Goal: Information Seeking & Learning: Learn about a topic

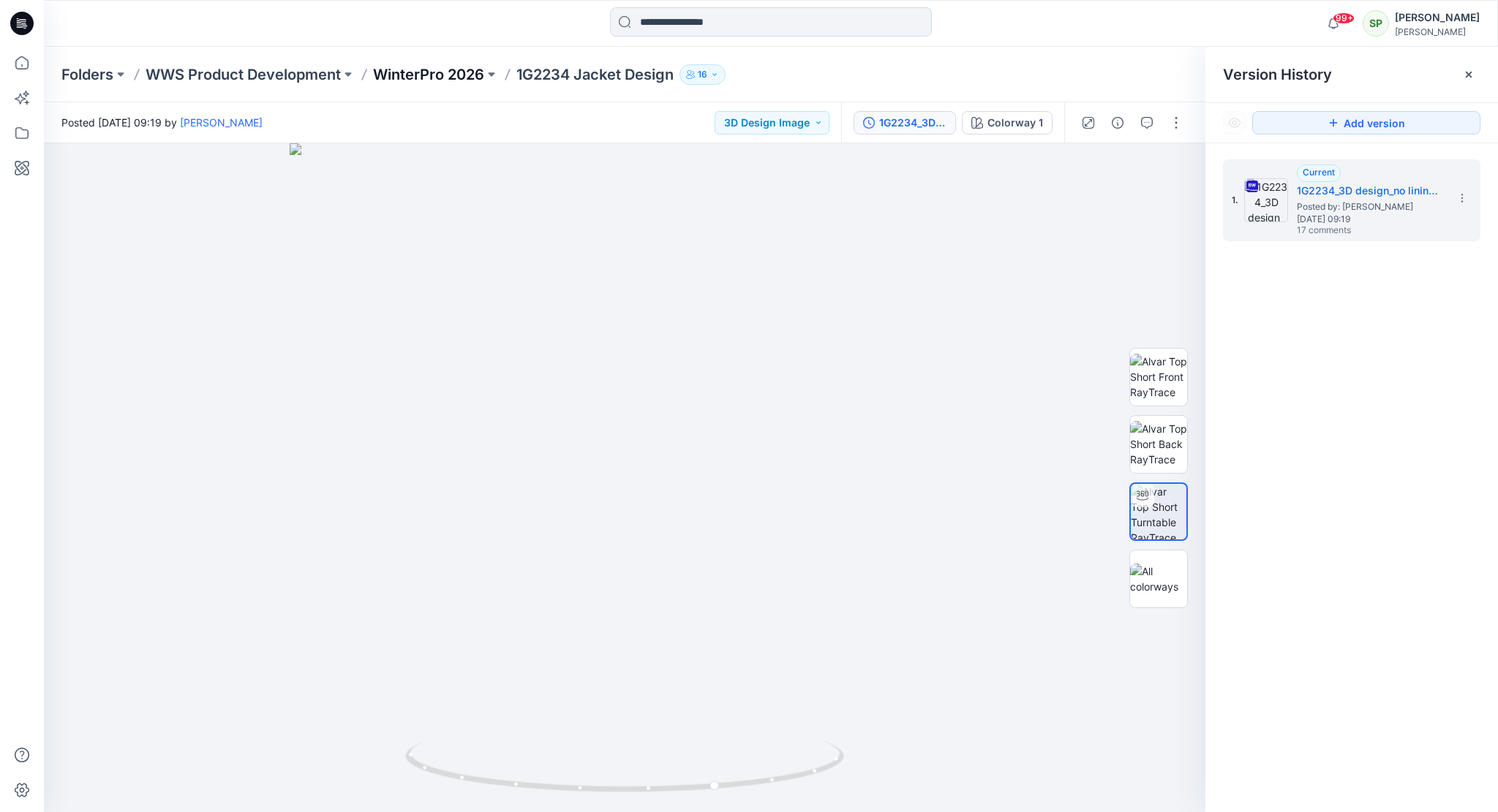
click at [423, 70] on p "WinterPro 2026" at bounding box center [428, 74] width 111 height 21
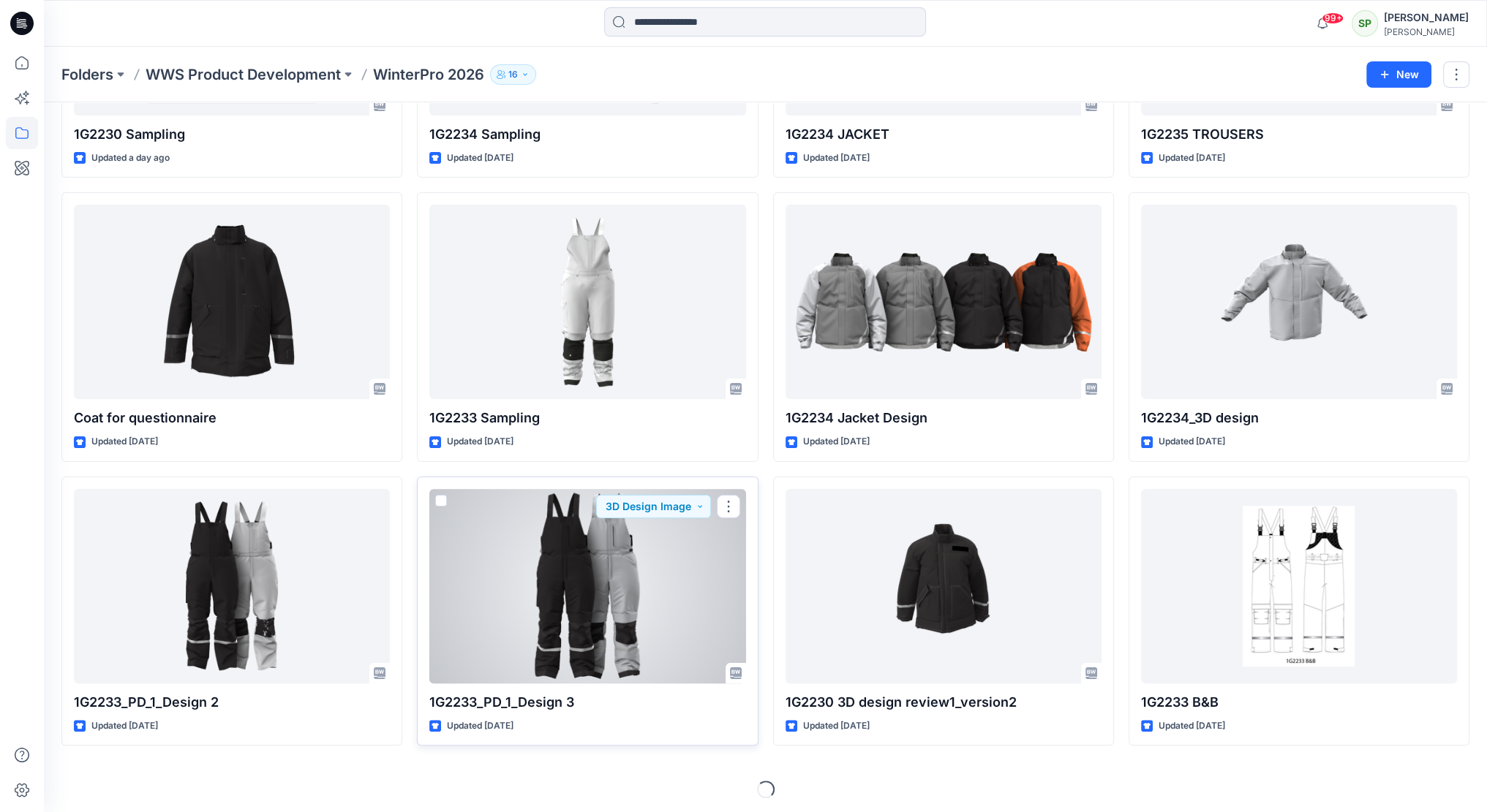
scroll to position [257, 0]
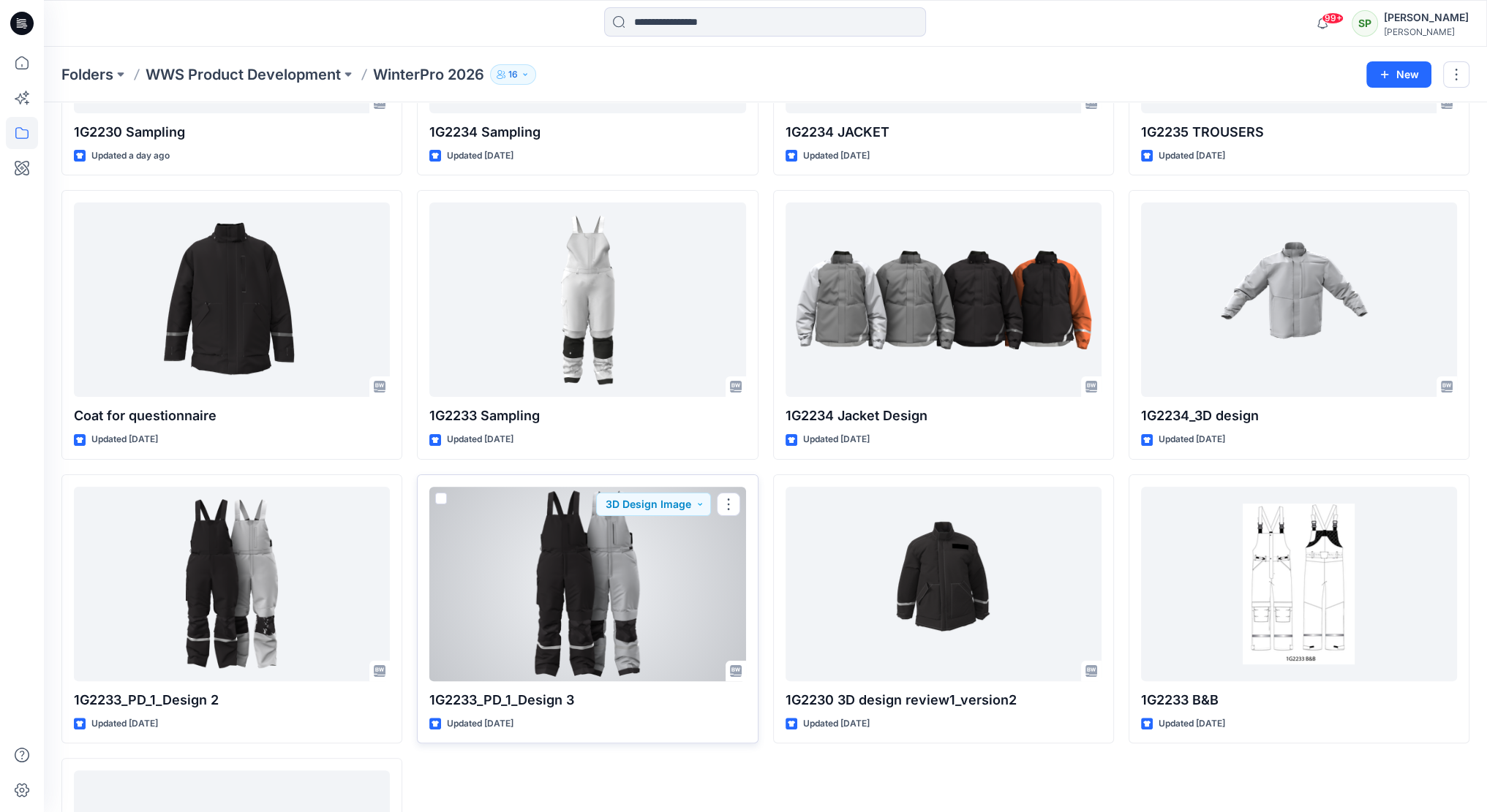
click at [615, 568] on div at bounding box center [587, 584] width 316 height 195
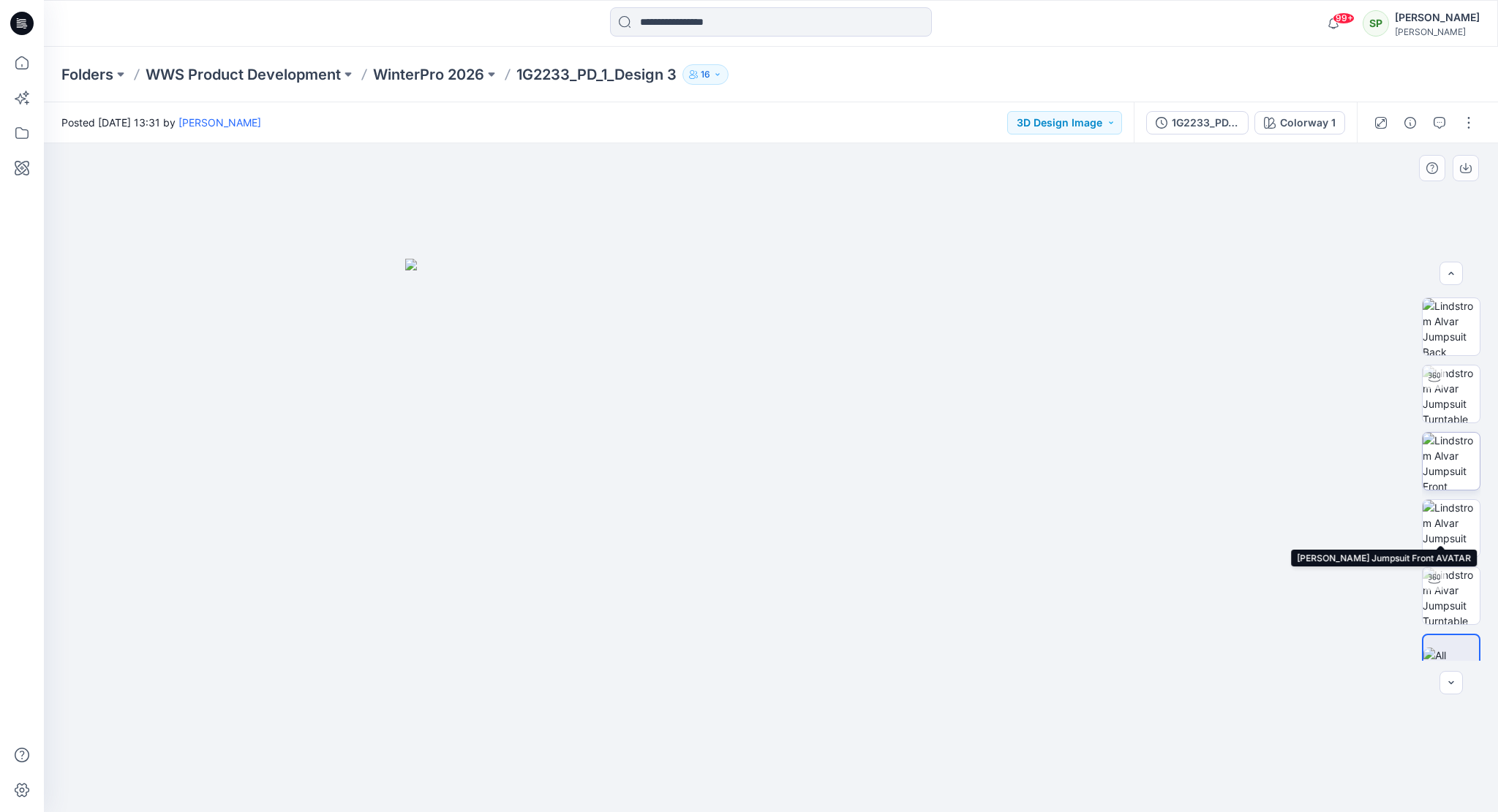
scroll to position [73, 0]
click at [1444, 514] on img at bounding box center [1451, 520] width 57 height 57
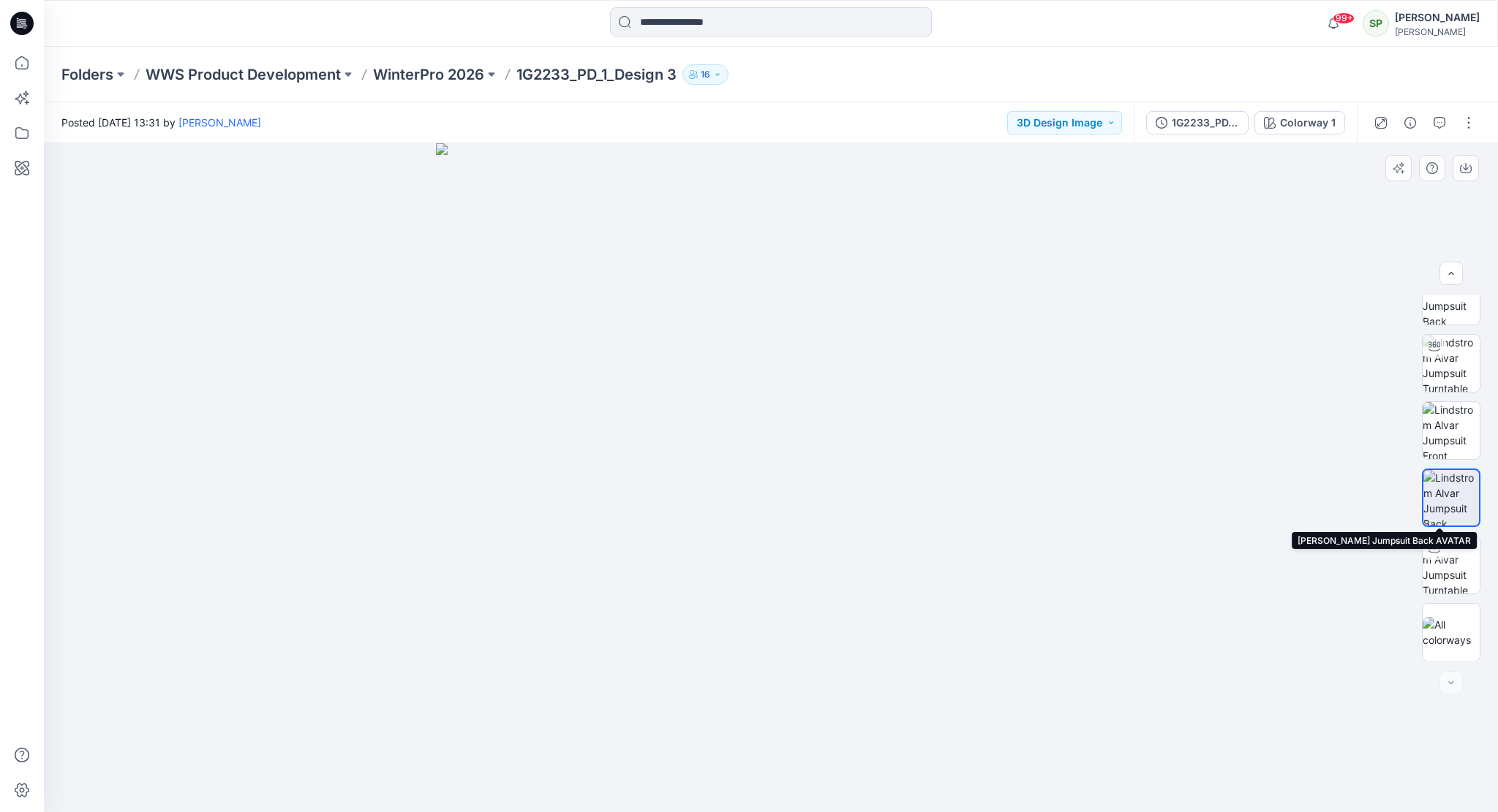
scroll to position [97, 0]
click at [1444, 555] on img at bounding box center [1451, 563] width 57 height 57
drag, startPoint x: 952, startPoint y: 778, endPoint x: 872, endPoint y: 797, distance: 82.2
click at [872, 797] on div at bounding box center [770, 477] width 1454 height 669
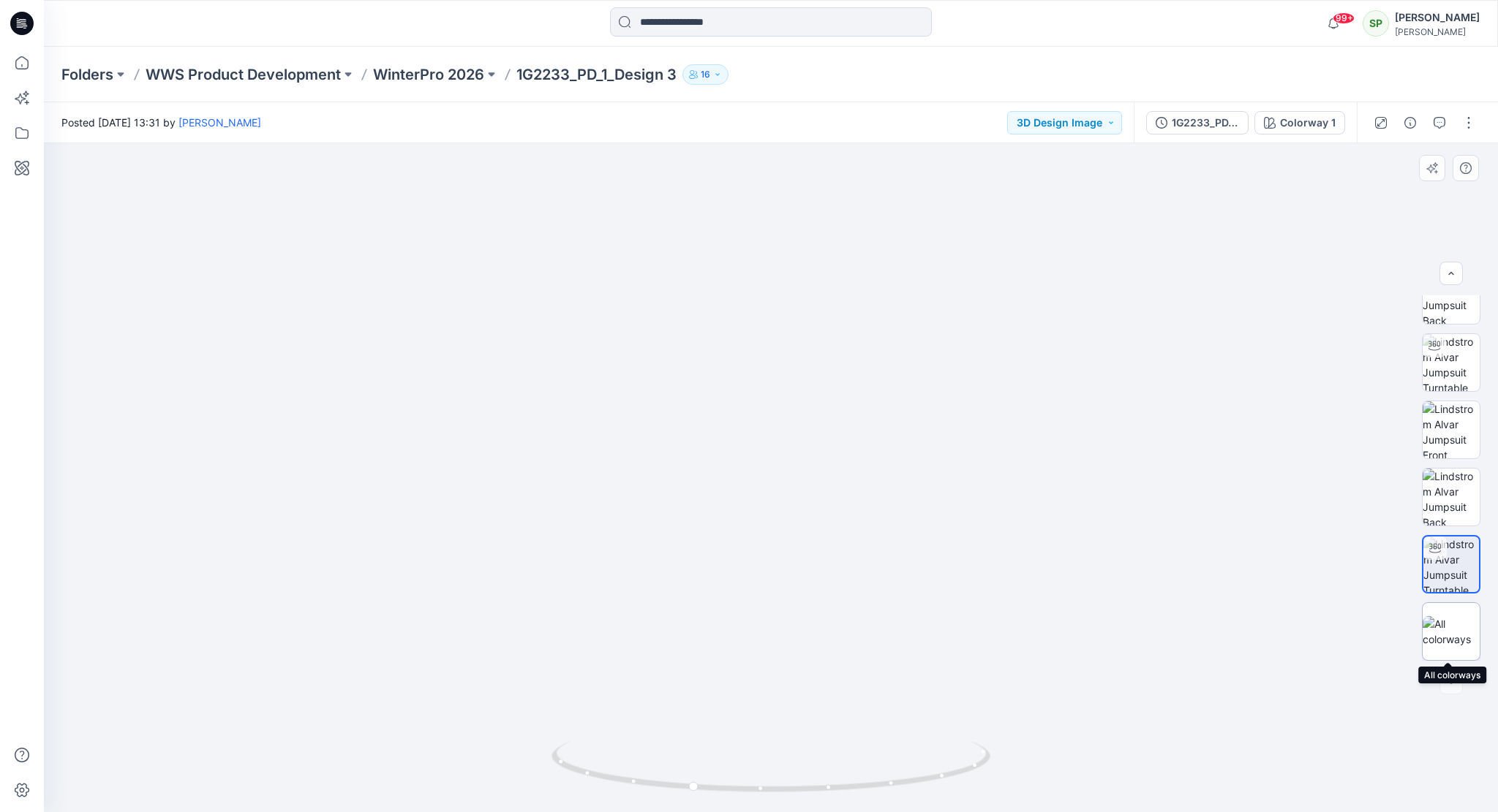
click at [1455, 629] on img at bounding box center [1451, 631] width 57 height 31
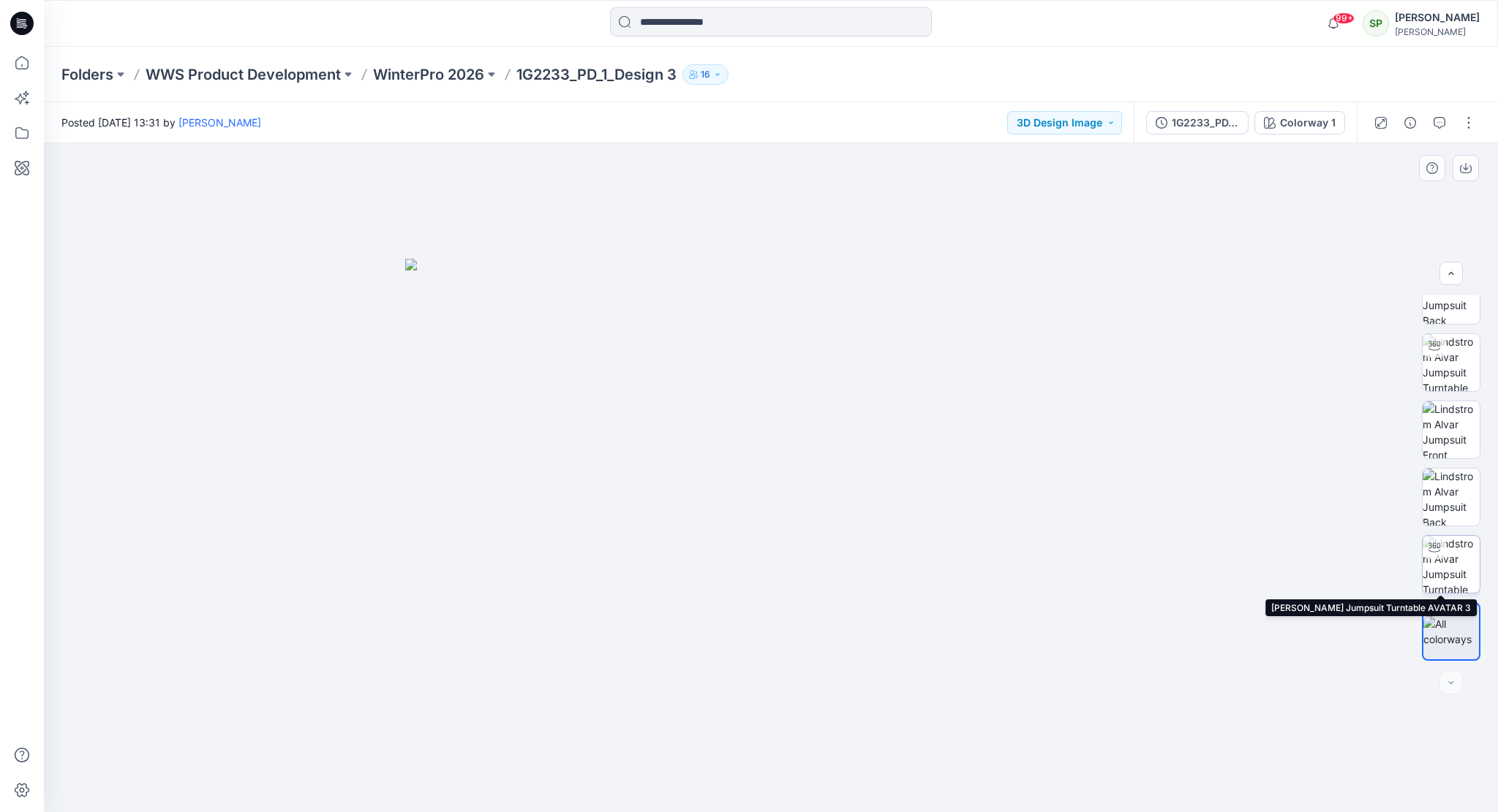
click at [1462, 555] on img at bounding box center [1451, 563] width 57 height 57
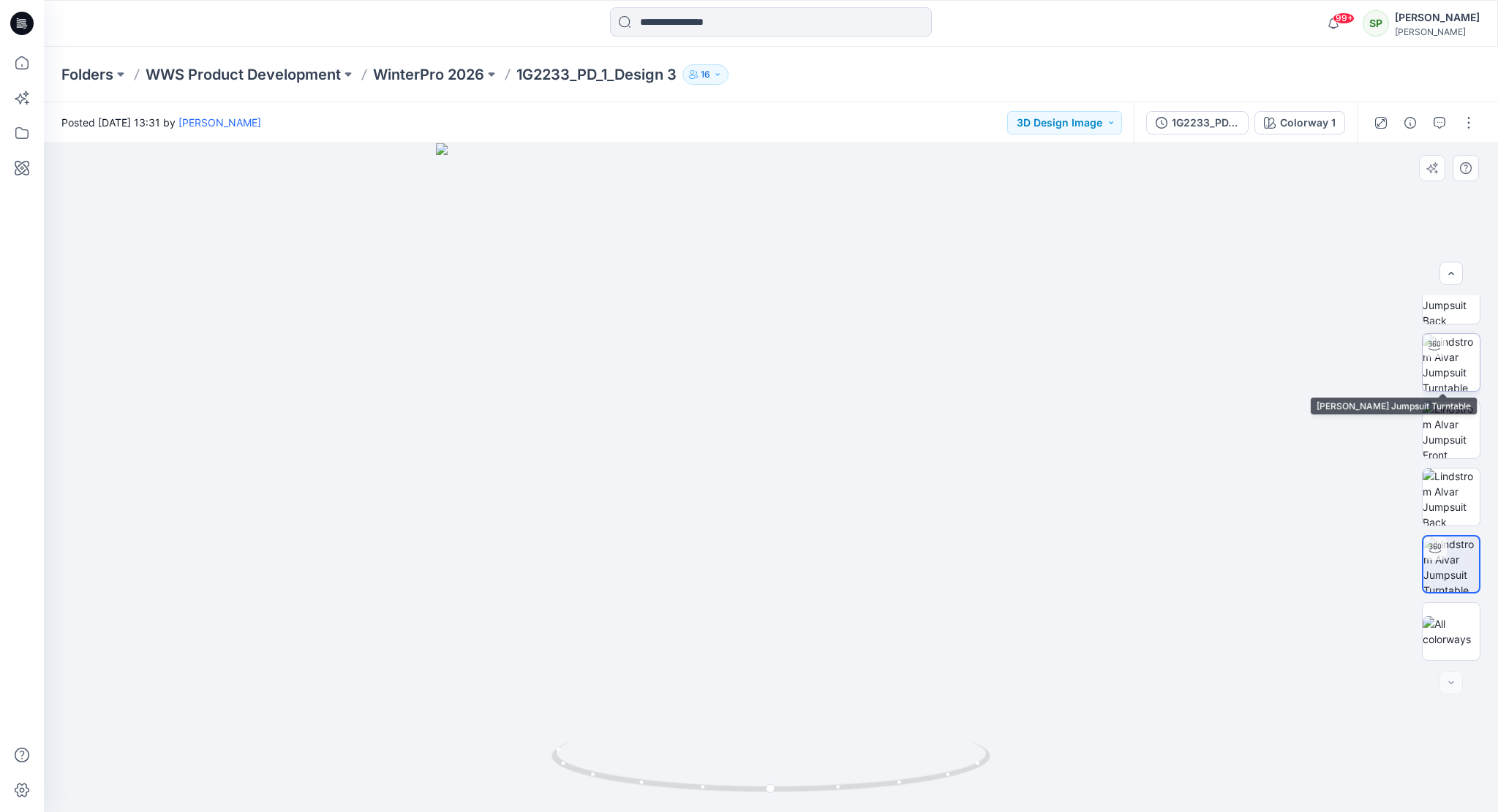
click at [1457, 351] on img at bounding box center [1451, 362] width 57 height 57
click at [1443, 273] on button "button" at bounding box center [1451, 274] width 24 height 24
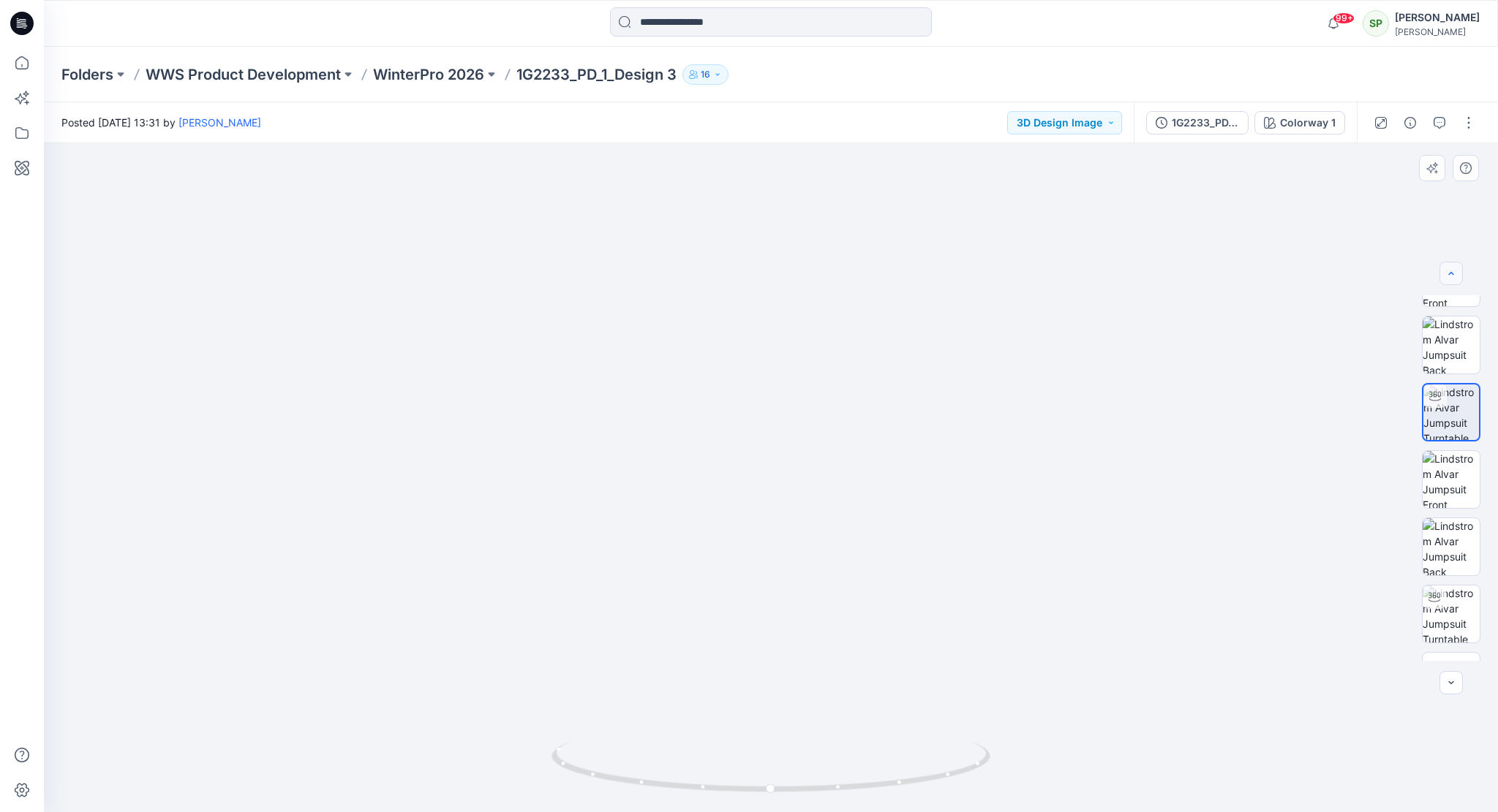
scroll to position [40, 0]
click at [1445, 271] on icon "button" at bounding box center [1451, 274] width 12 height 12
click at [1445, 271] on div at bounding box center [1451, 274] width 24 height 24
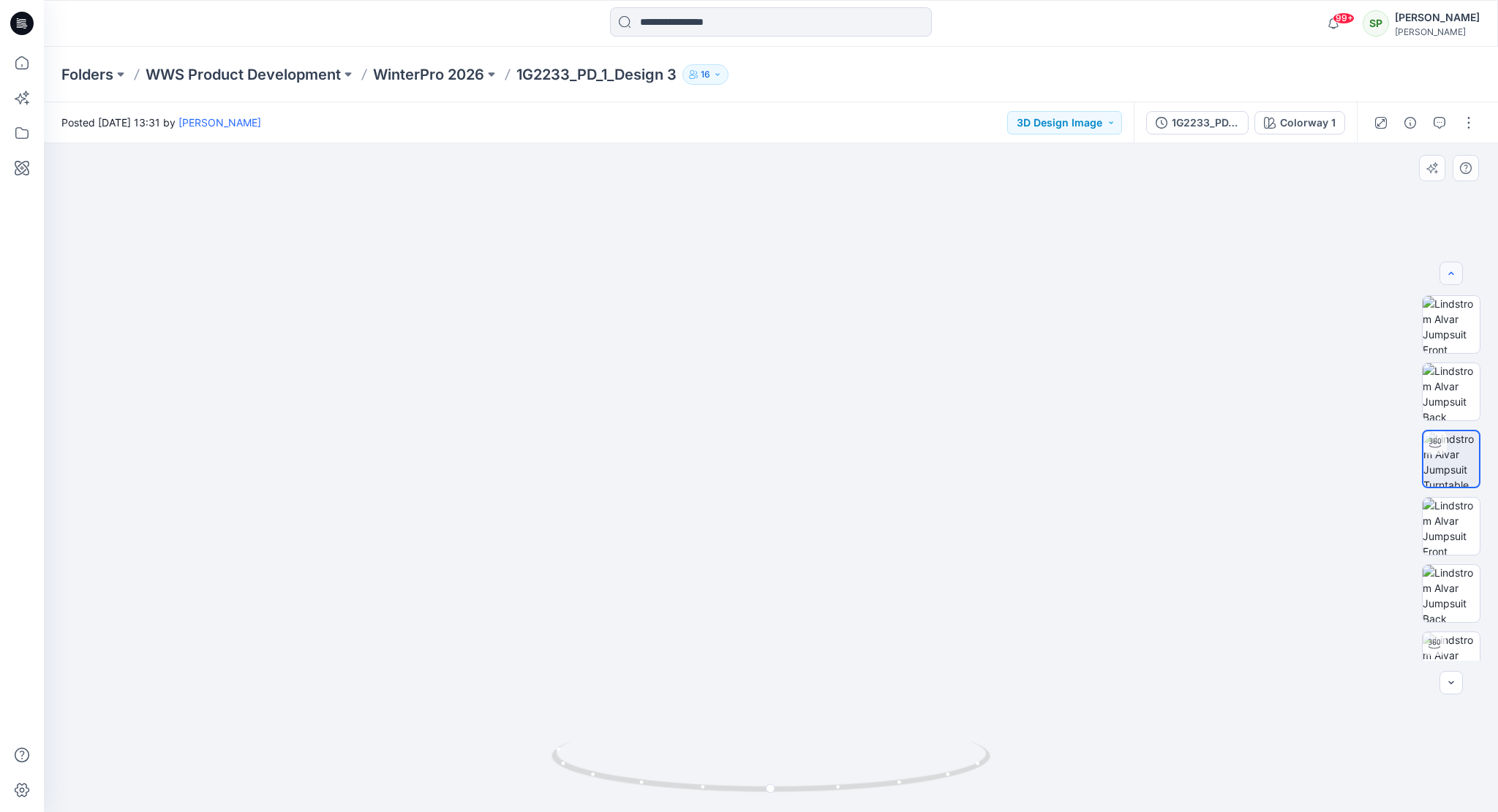
click at [1445, 271] on div at bounding box center [1451, 274] width 24 height 24
click at [846, 617] on img at bounding box center [770, 453] width 771 height 720
drag, startPoint x: 877, startPoint y: 789, endPoint x: 691, endPoint y: 780, distance: 186.2
click at [691, 780] on icon at bounding box center [773, 768] width 443 height 55
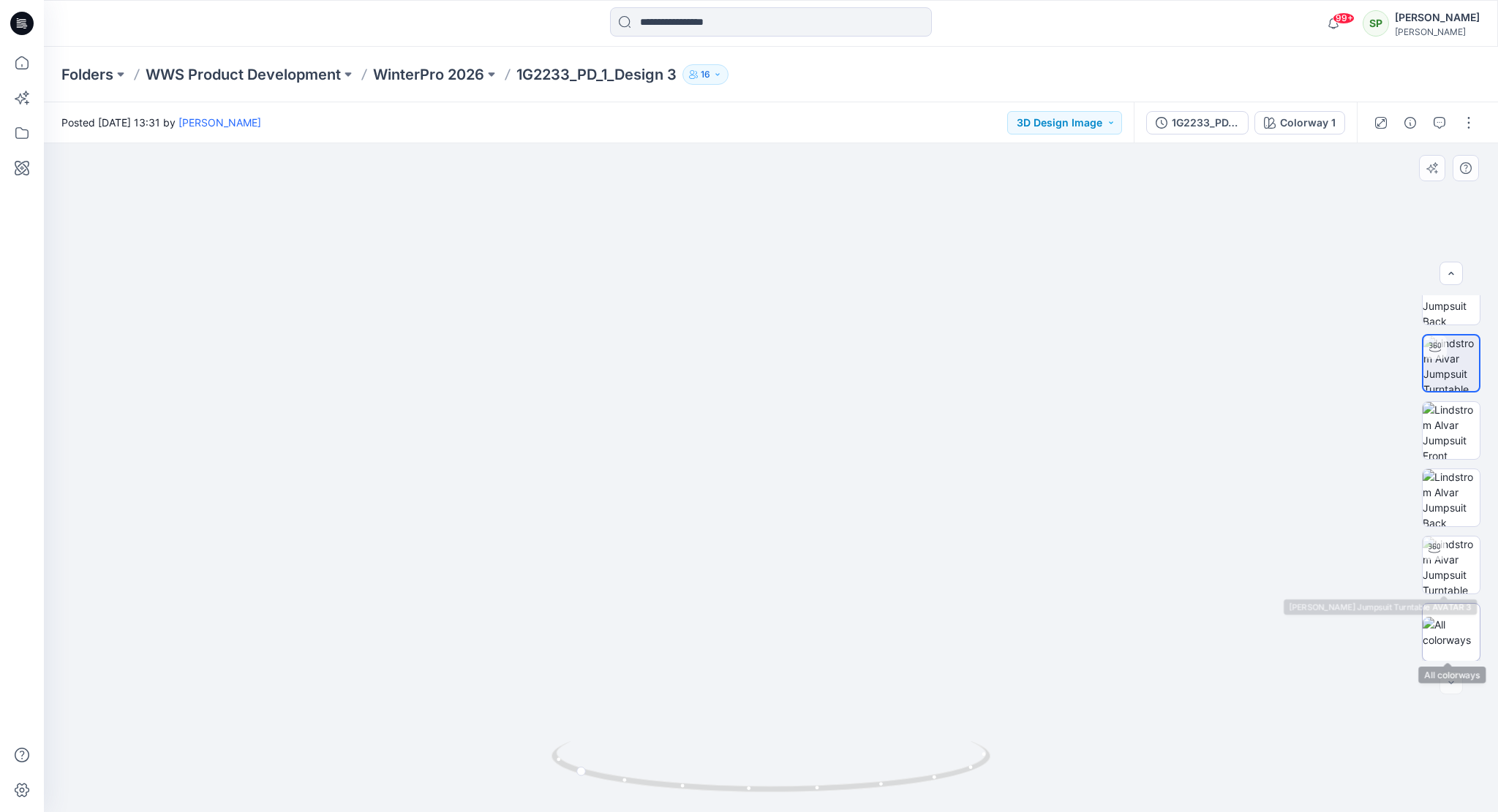
scroll to position [97, 0]
click at [1452, 616] on img at bounding box center [1451, 631] width 57 height 31
click at [438, 61] on div "Folders WWS Product Development WinterPro 2026 1G2233_PD_1_Design 3 16" at bounding box center [770, 74] width 1454 height 55
click at [436, 72] on p "WinterPro 2026" at bounding box center [428, 74] width 111 height 21
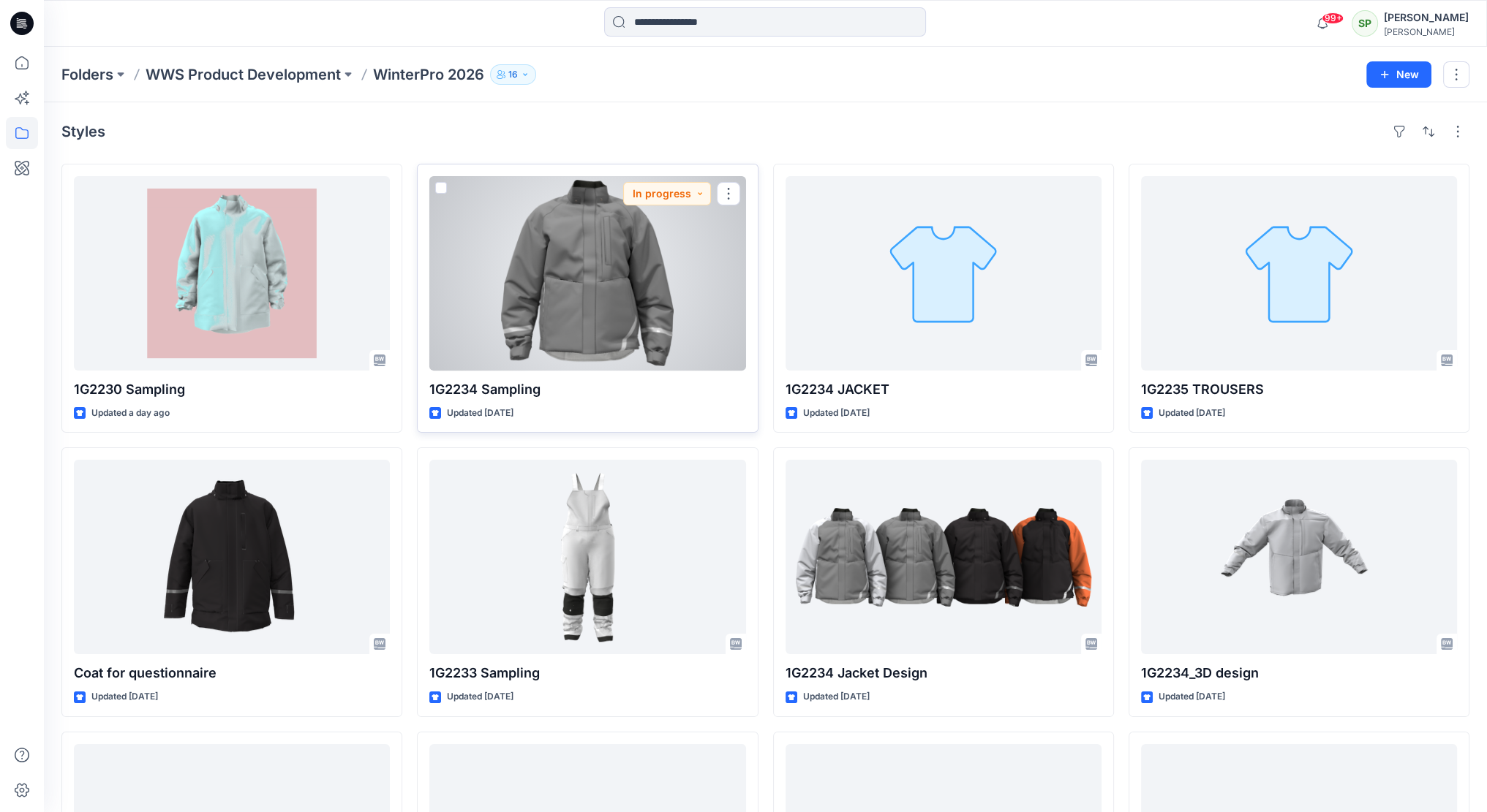
click at [574, 298] on div at bounding box center [587, 274] width 316 height 195
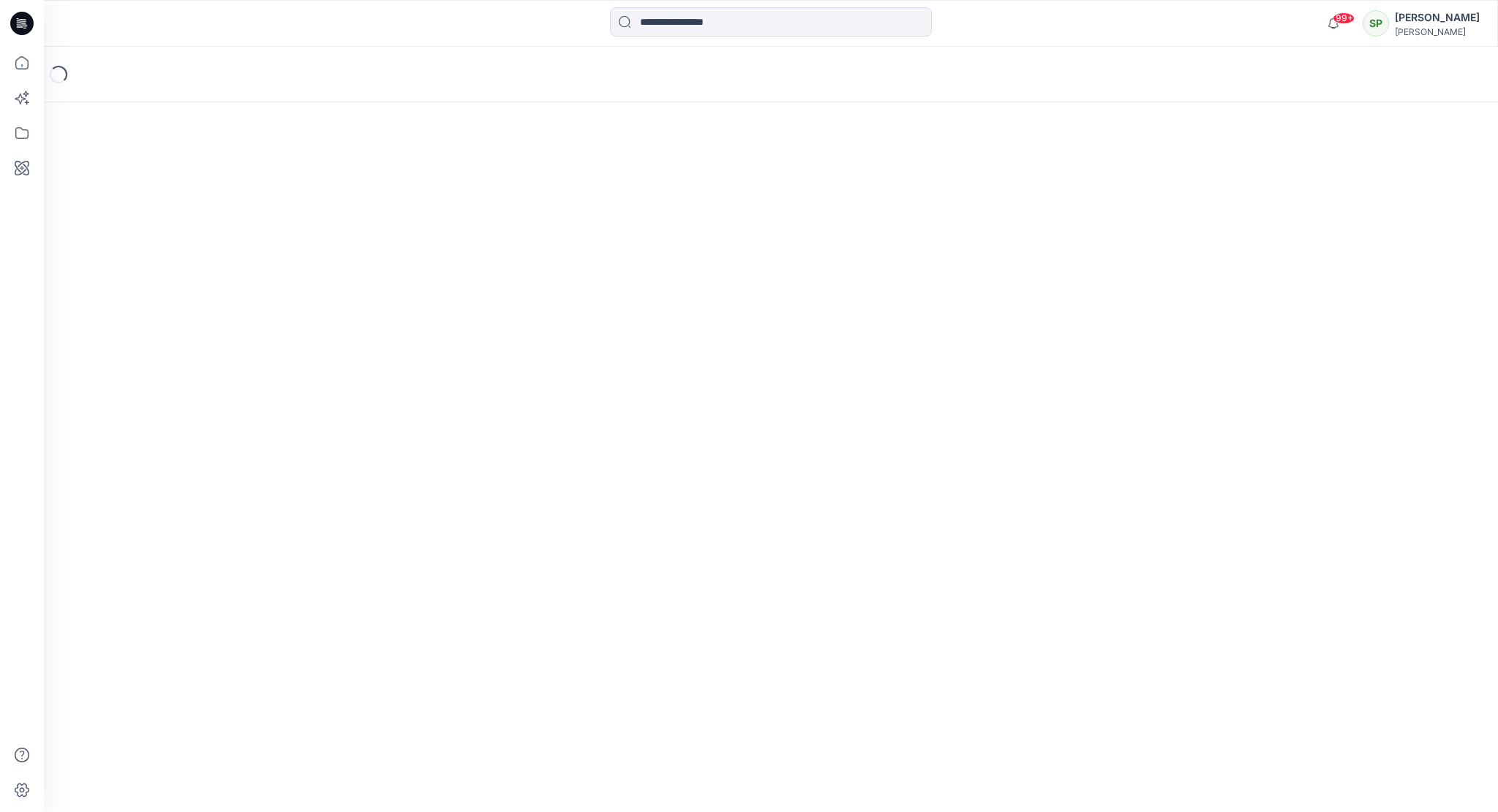
click at [574, 298] on div "Loading..." at bounding box center [770, 429] width 1454 height 766
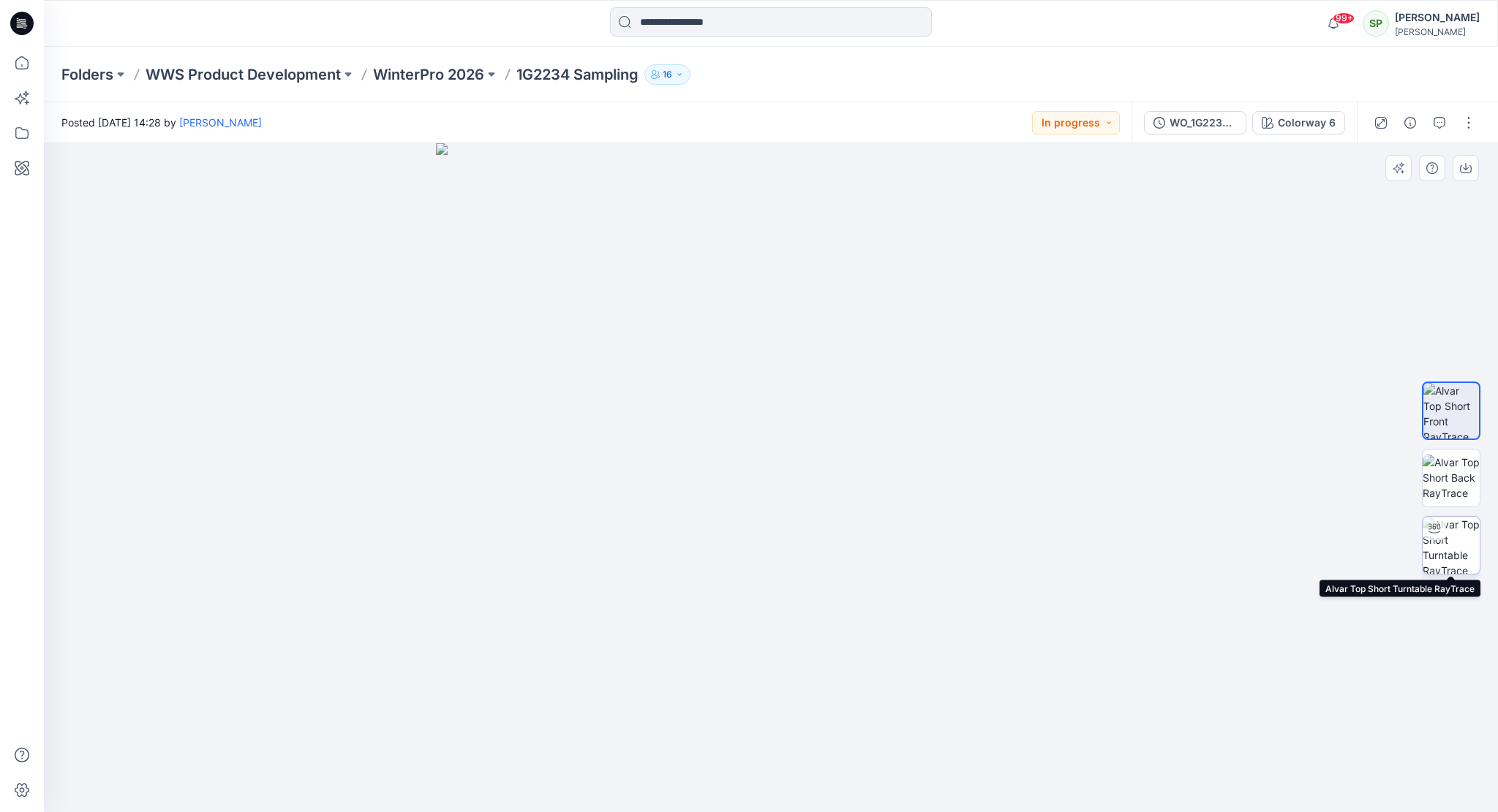
click at [1459, 531] on img at bounding box center [1451, 545] width 57 height 57
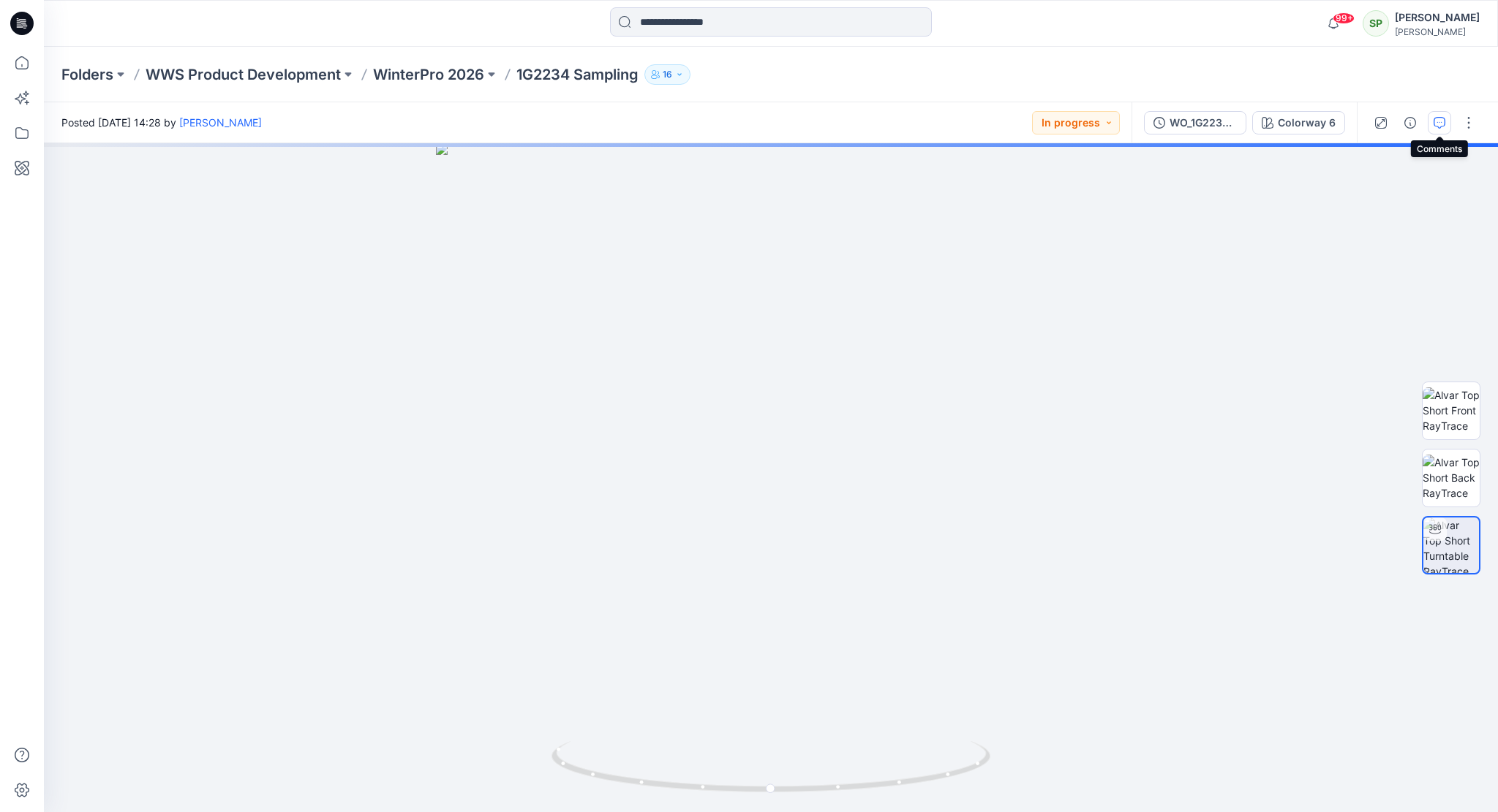
click at [1437, 120] on icon "button" at bounding box center [1439, 123] width 12 height 12
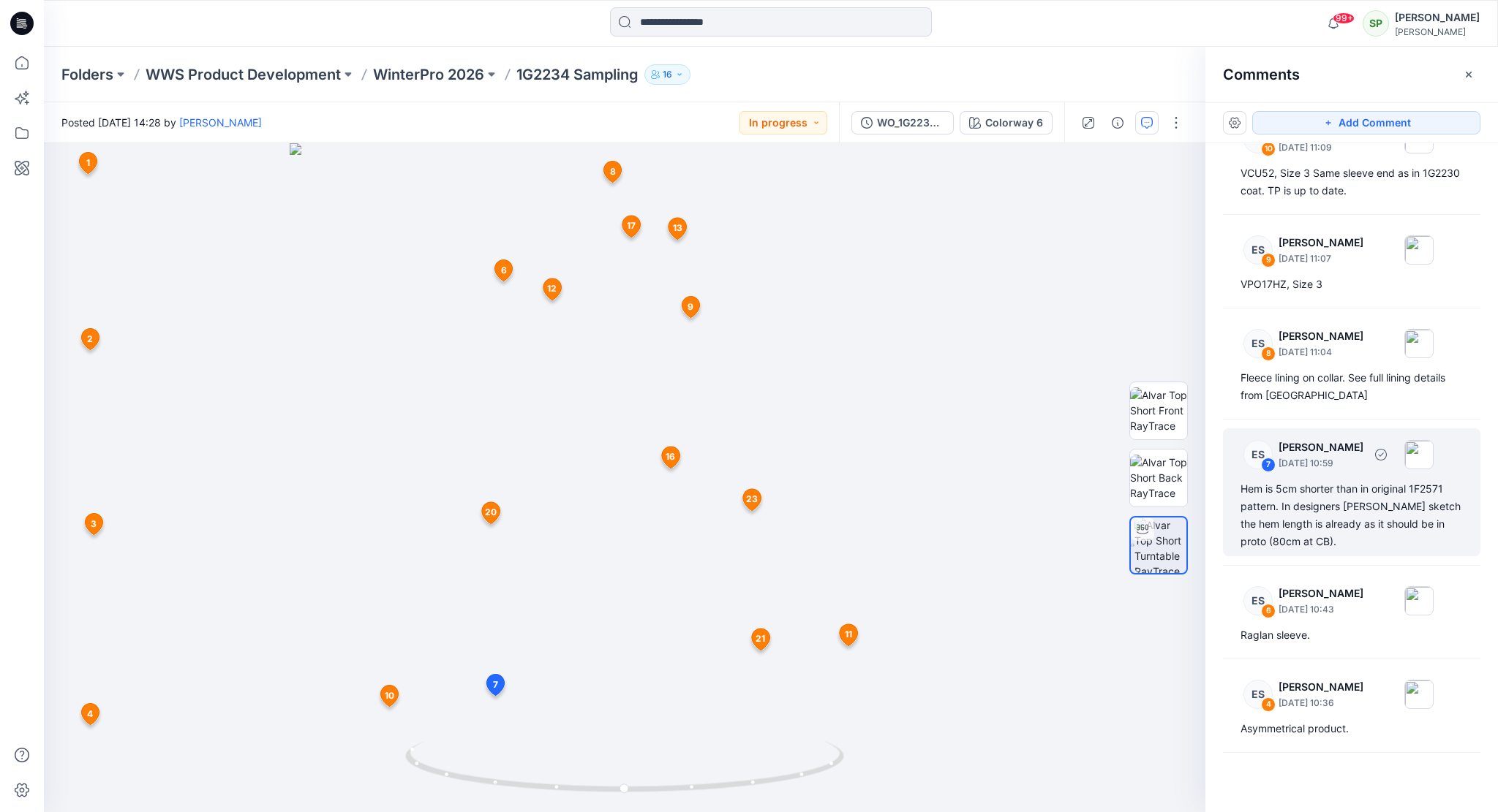
scroll to position [1611, 0]
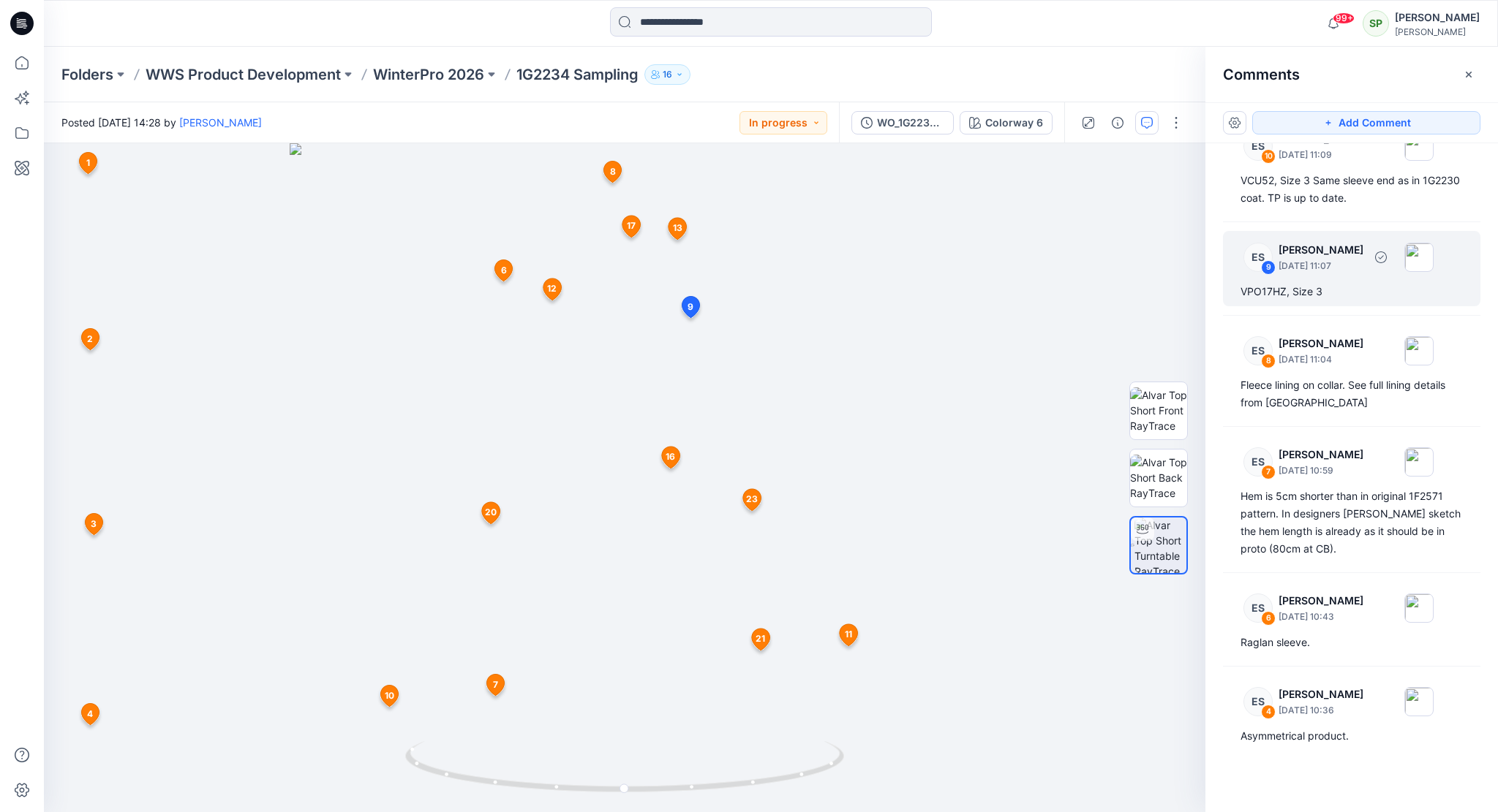
click at [1344, 259] on p "[DATE] 11:07" at bounding box center [1320, 266] width 85 height 15
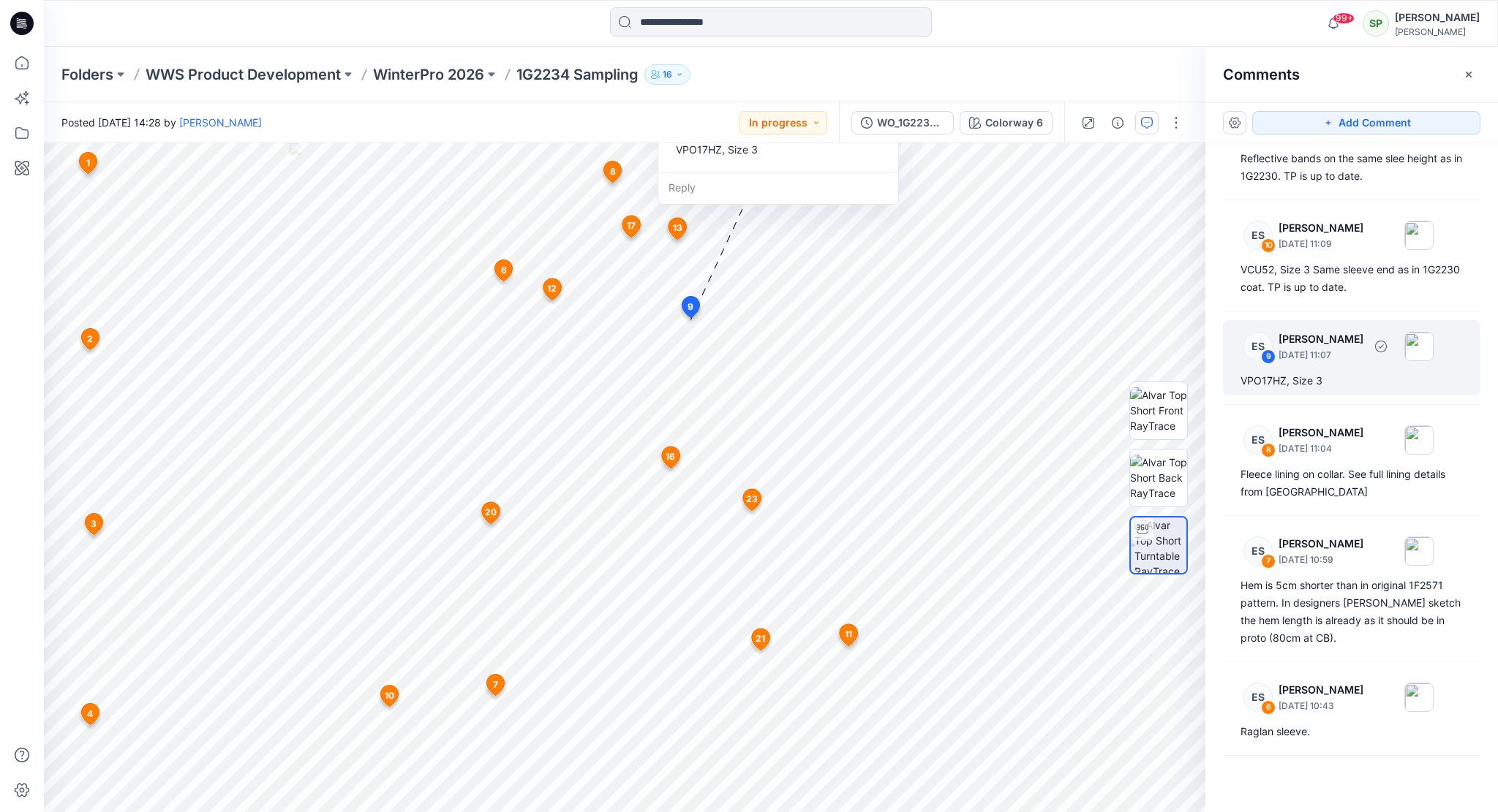
scroll to position [1465, 0]
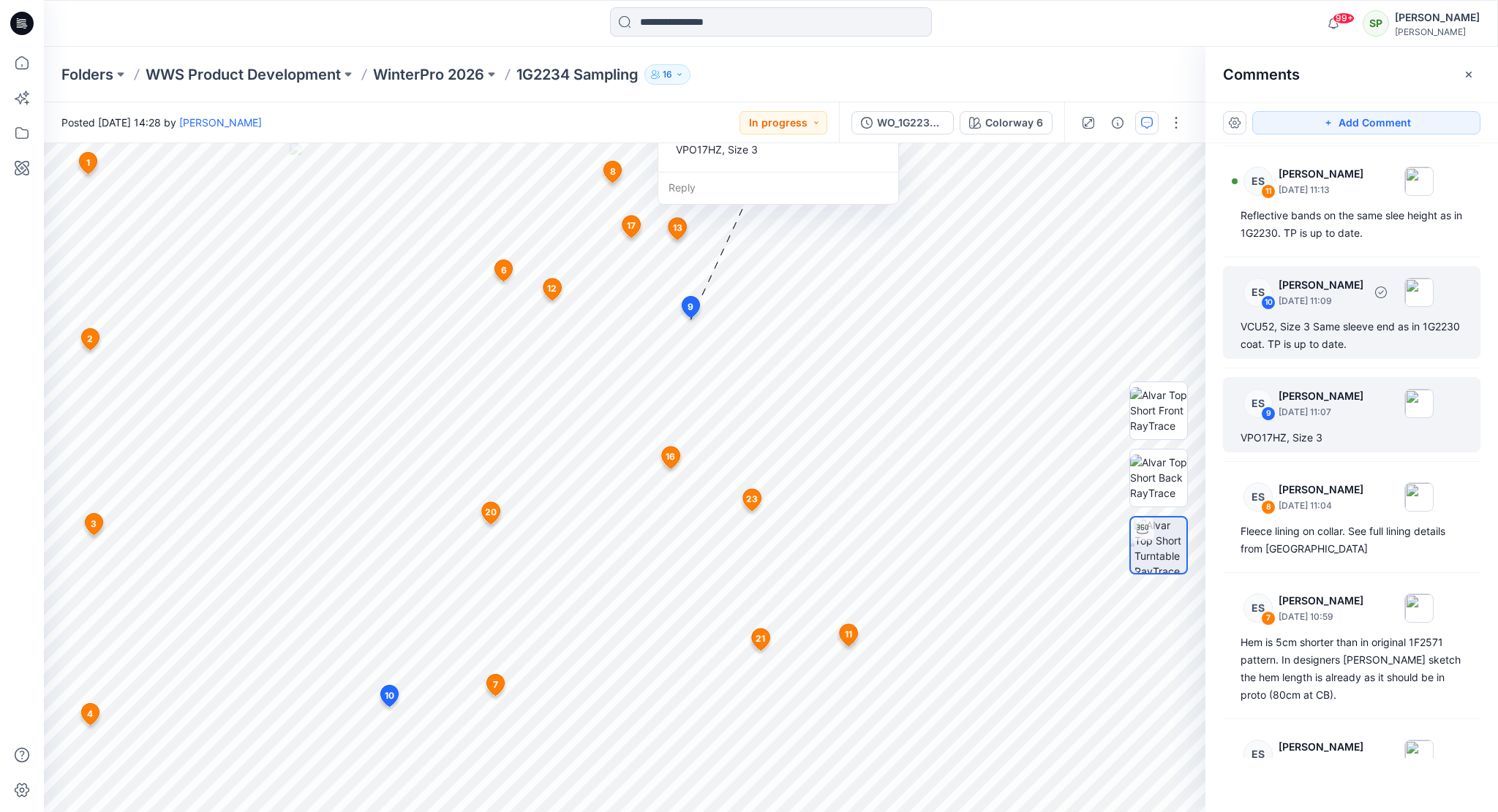
click at [1350, 307] on div "ES 10 [PERSON_NAME] [DATE] 11:09" at bounding box center [1333, 292] width 202 height 41
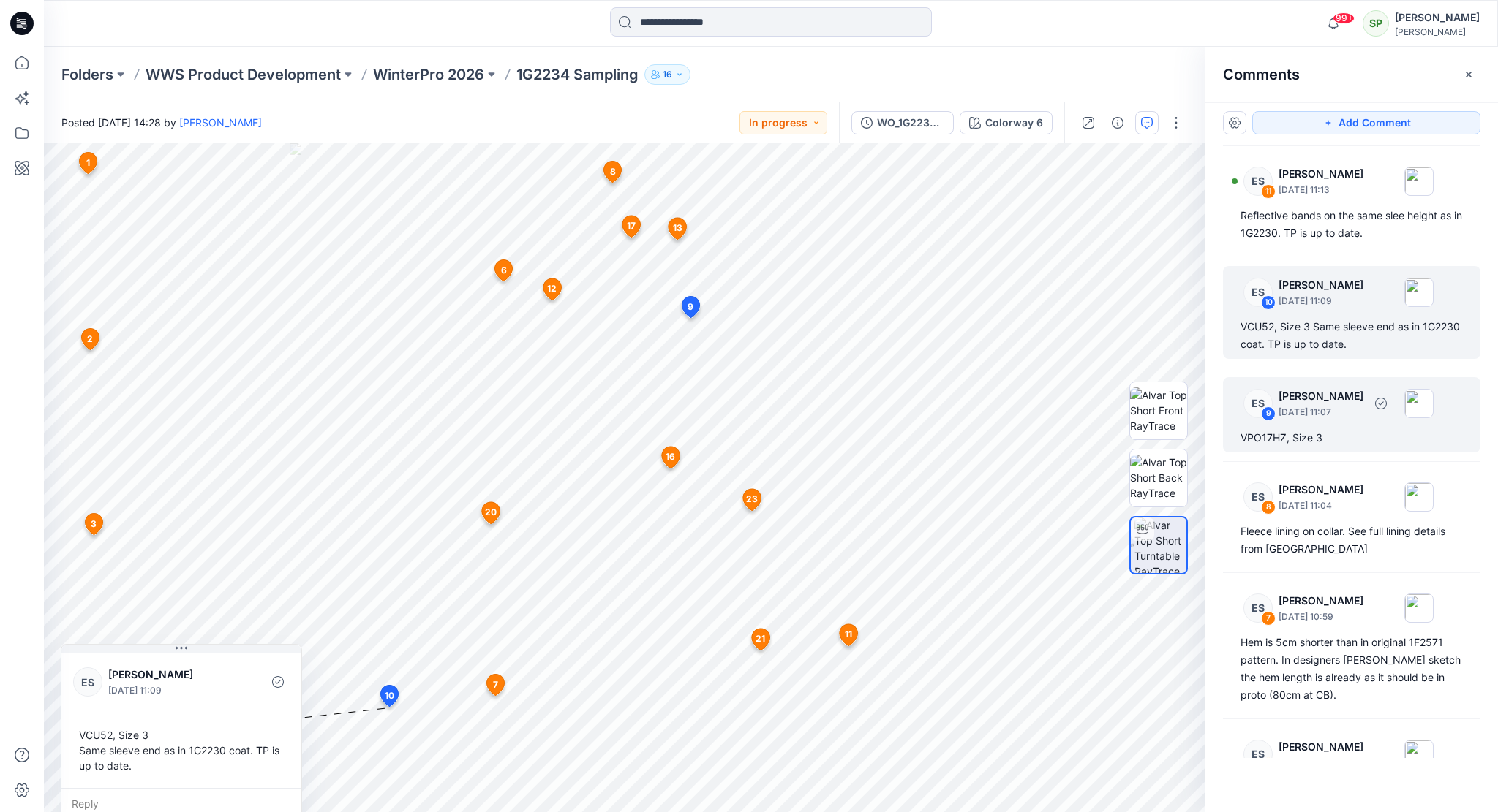
click at [1348, 397] on p "[PERSON_NAME]" at bounding box center [1320, 396] width 85 height 18
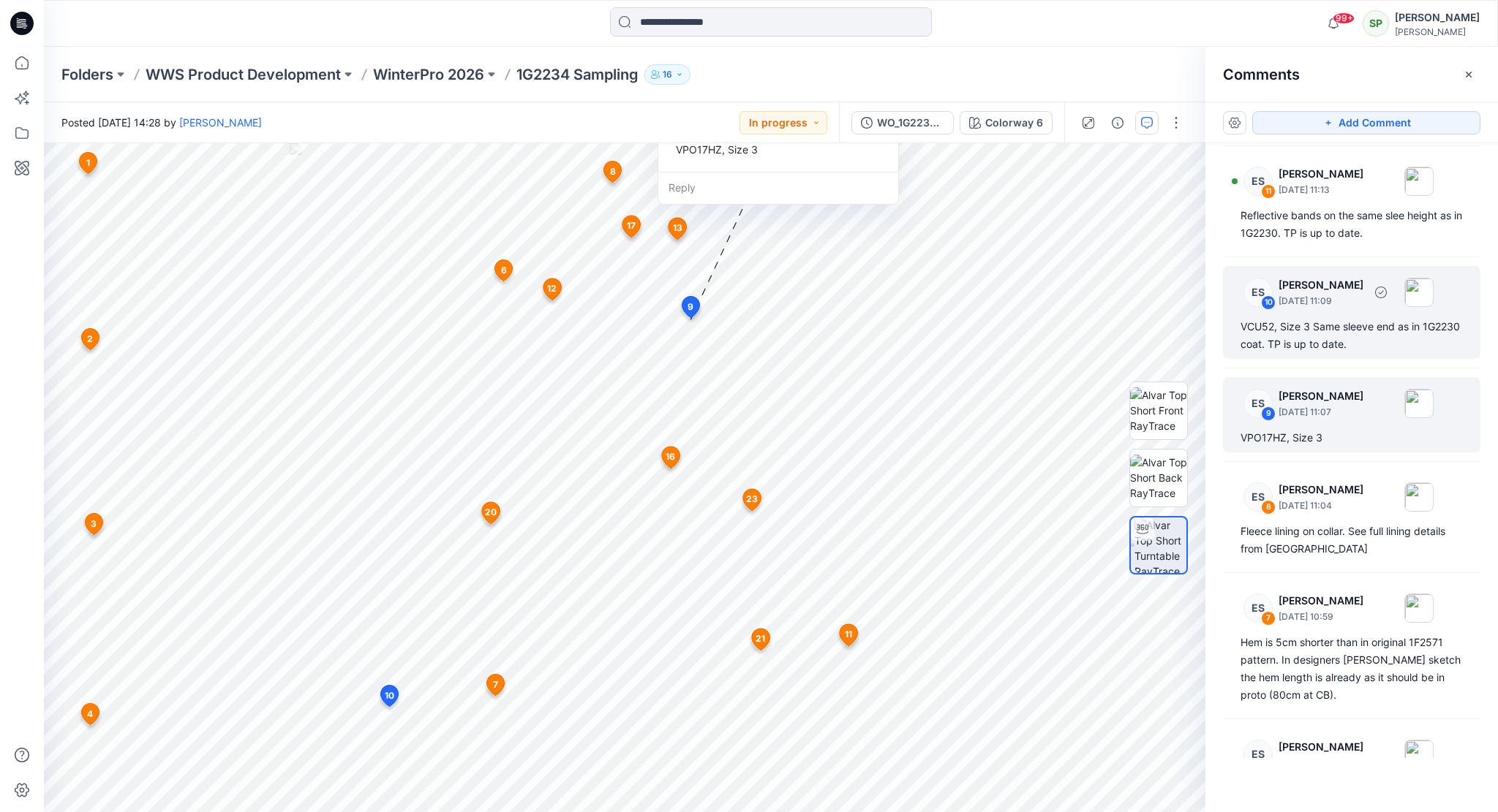
click at [1351, 329] on div "VCU52, Size 3 Same sleeve end as in 1G2230 coat. TP is up to date." at bounding box center [1351, 336] width 222 height 35
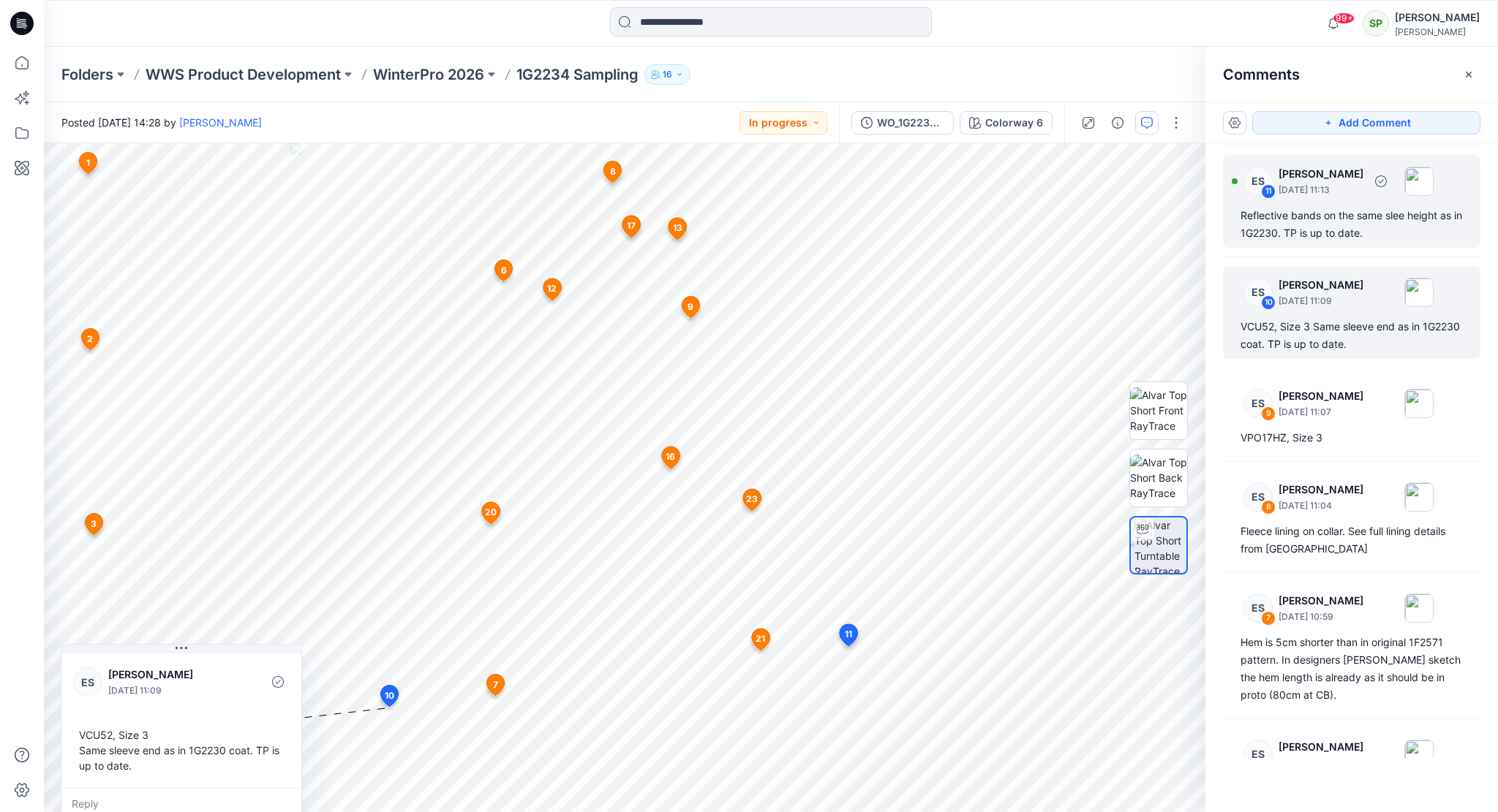
click at [1325, 214] on div "Reflective bands on the same slee height as in 1G2230. TP is up to date." at bounding box center [1351, 224] width 222 height 35
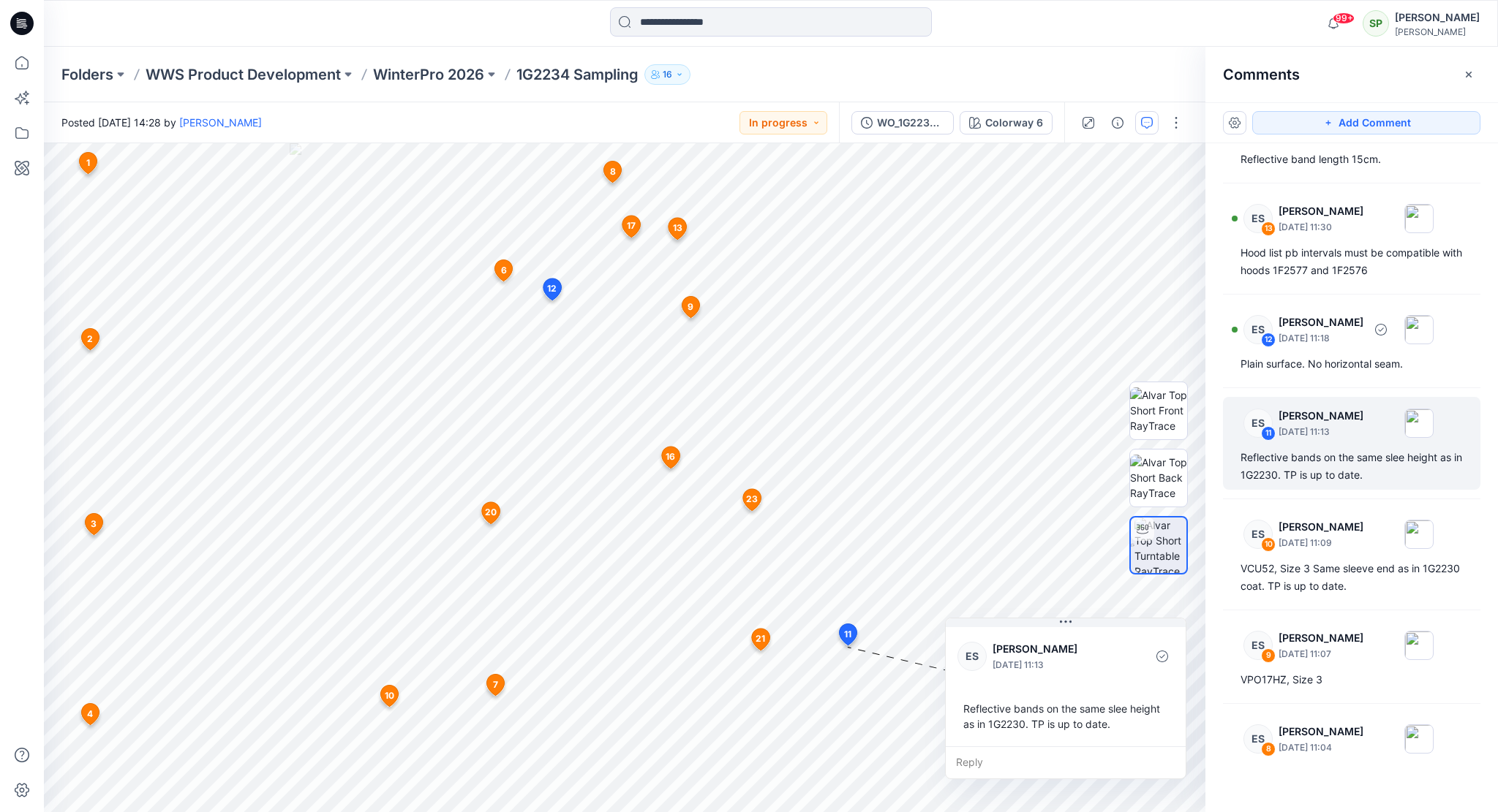
scroll to position [1173, 0]
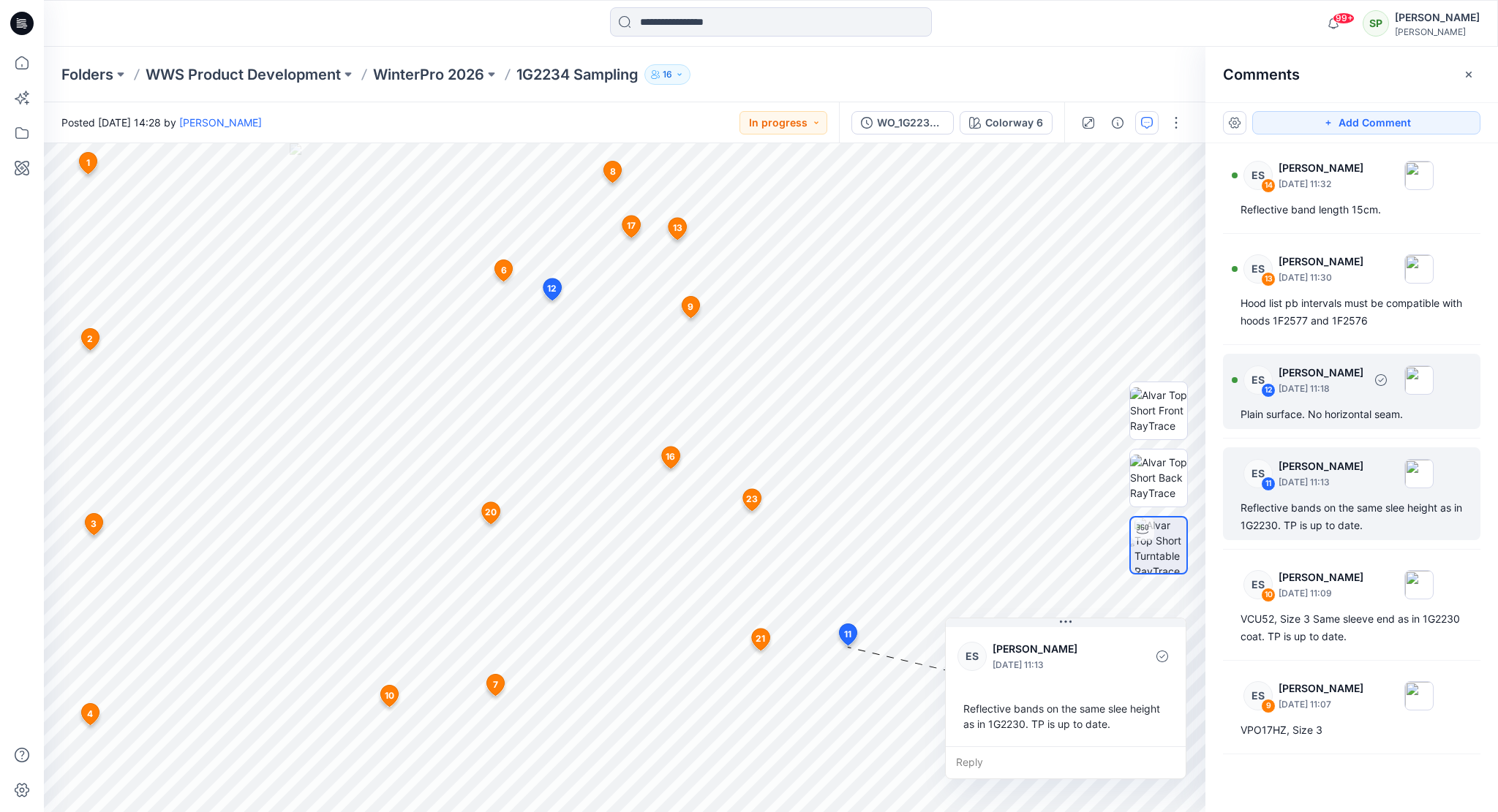
click at [1329, 386] on p "[DATE] 11:18" at bounding box center [1320, 389] width 85 height 15
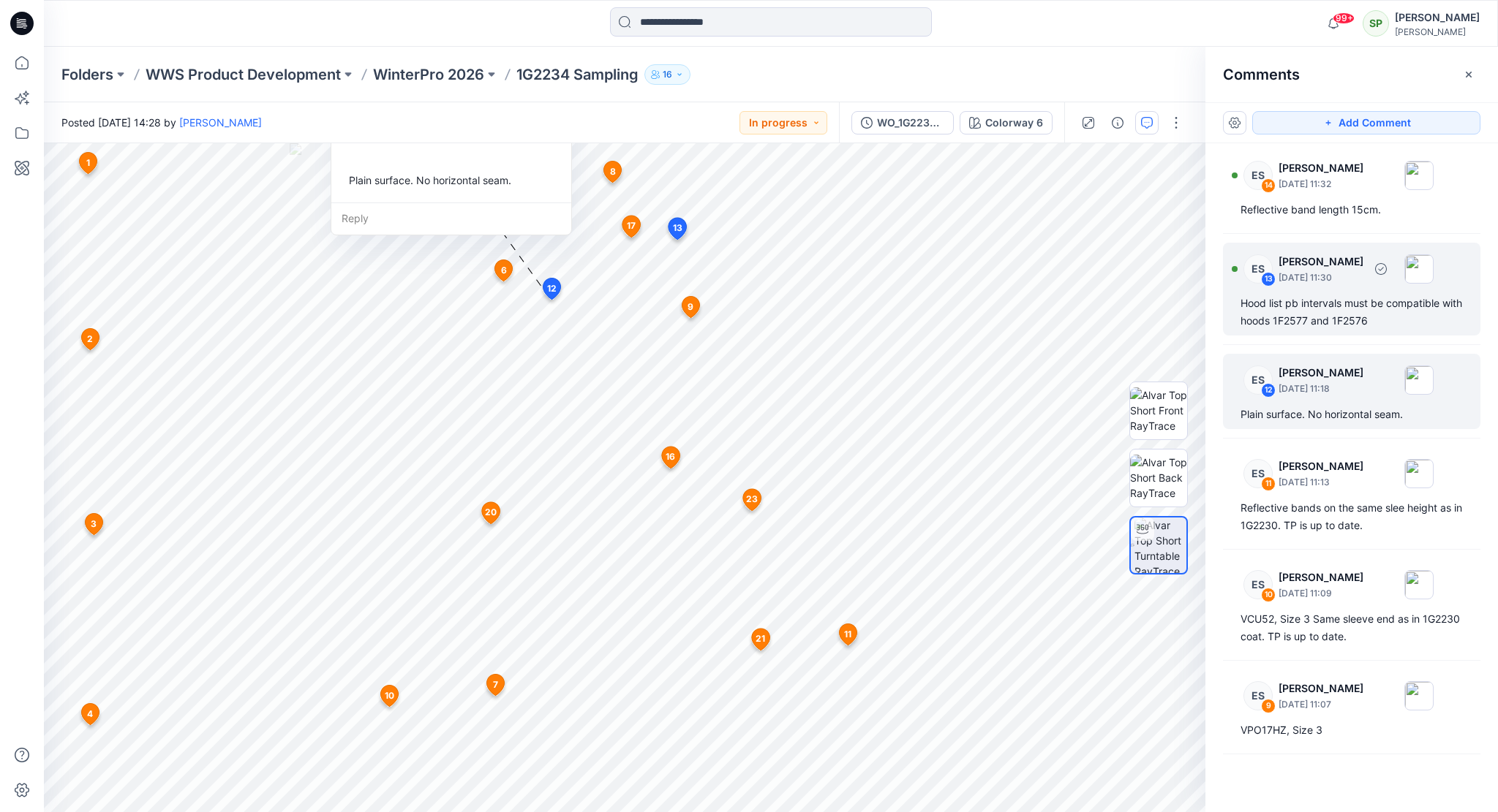
click at [1325, 285] on div "ES 13 [PERSON_NAME] [DATE] 11:30" at bounding box center [1333, 268] width 202 height 41
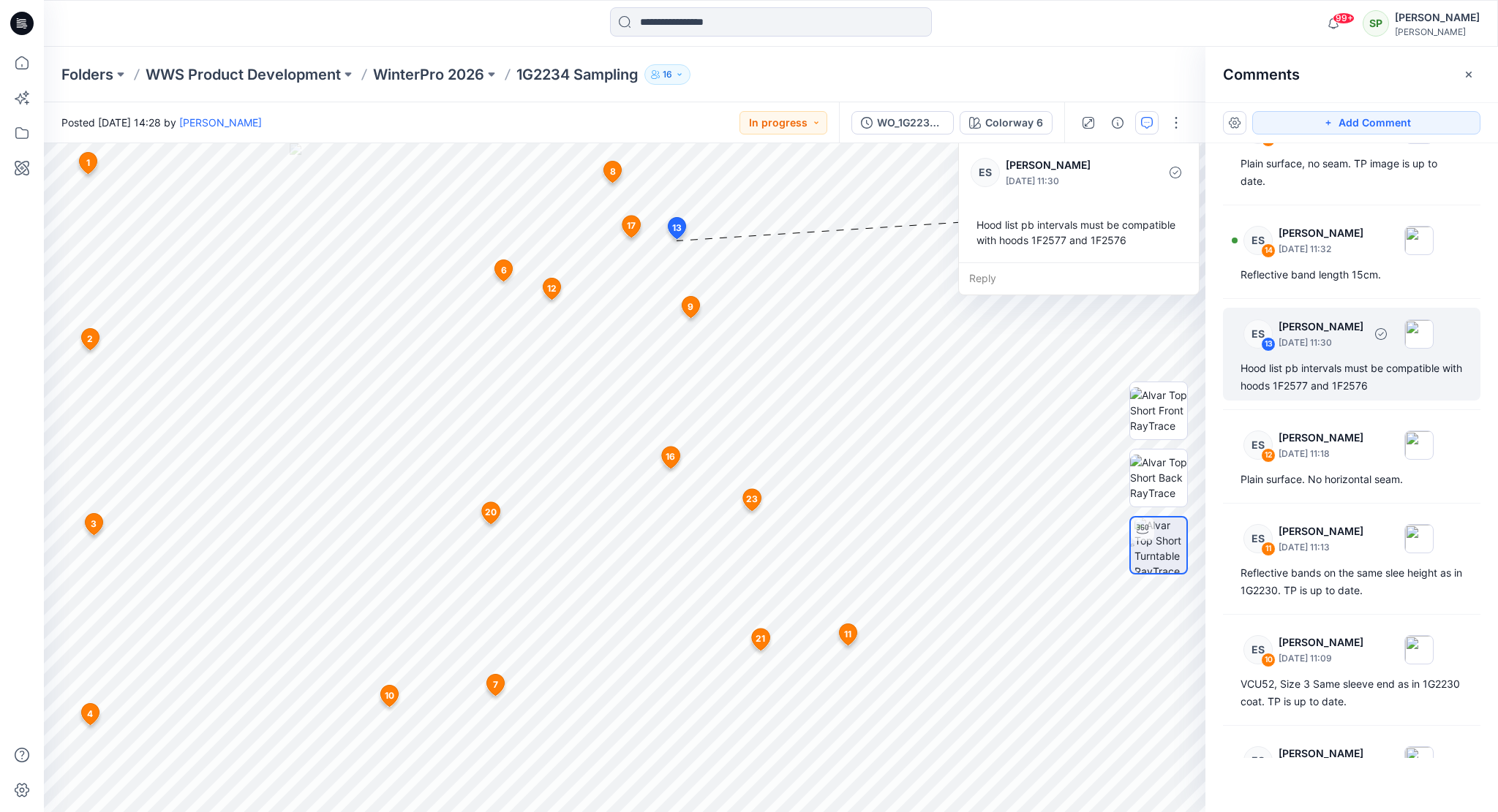
scroll to position [1099, 0]
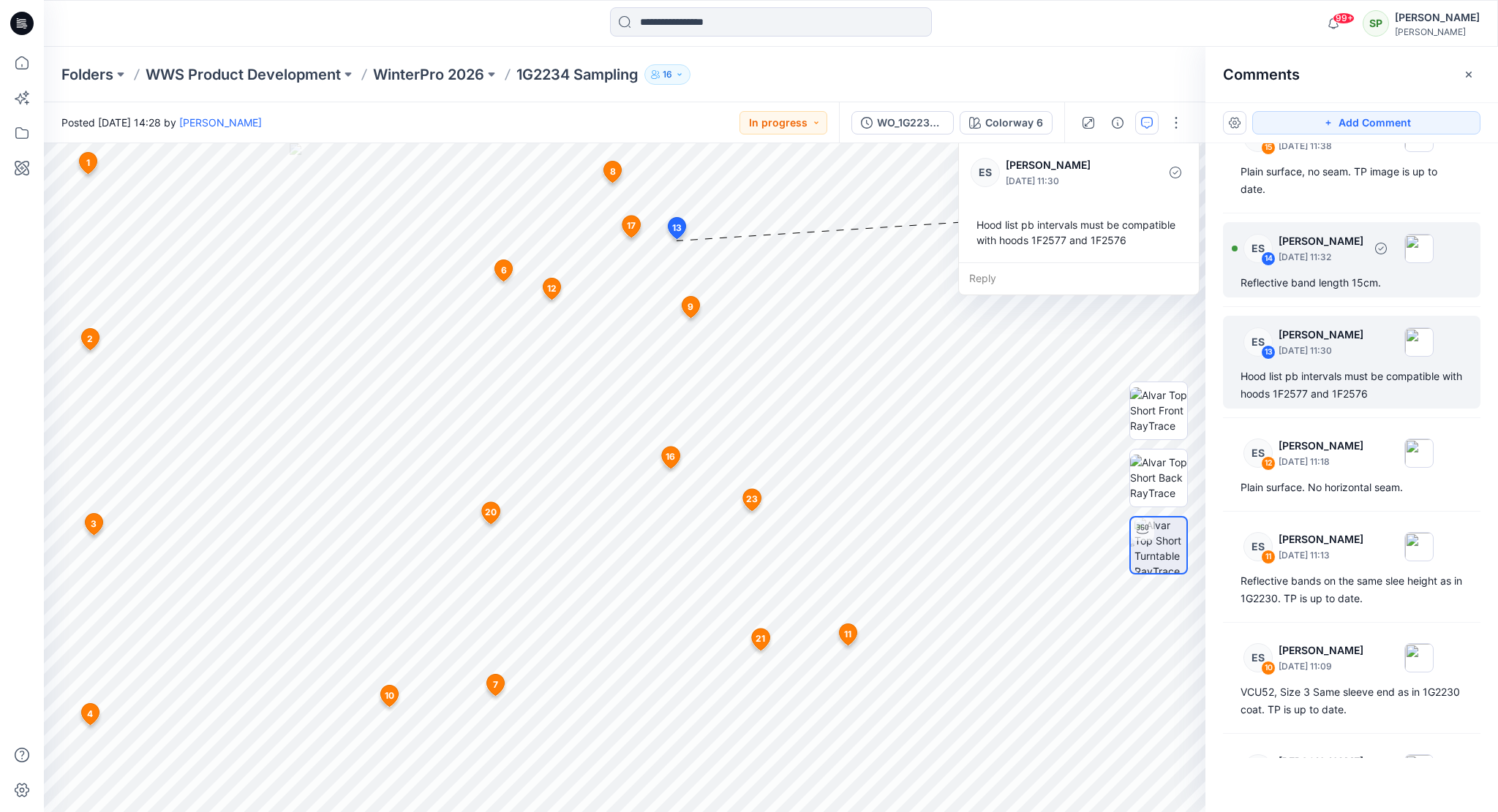
click at [1342, 275] on div "Reflective band length 15cm." at bounding box center [1351, 283] width 222 height 18
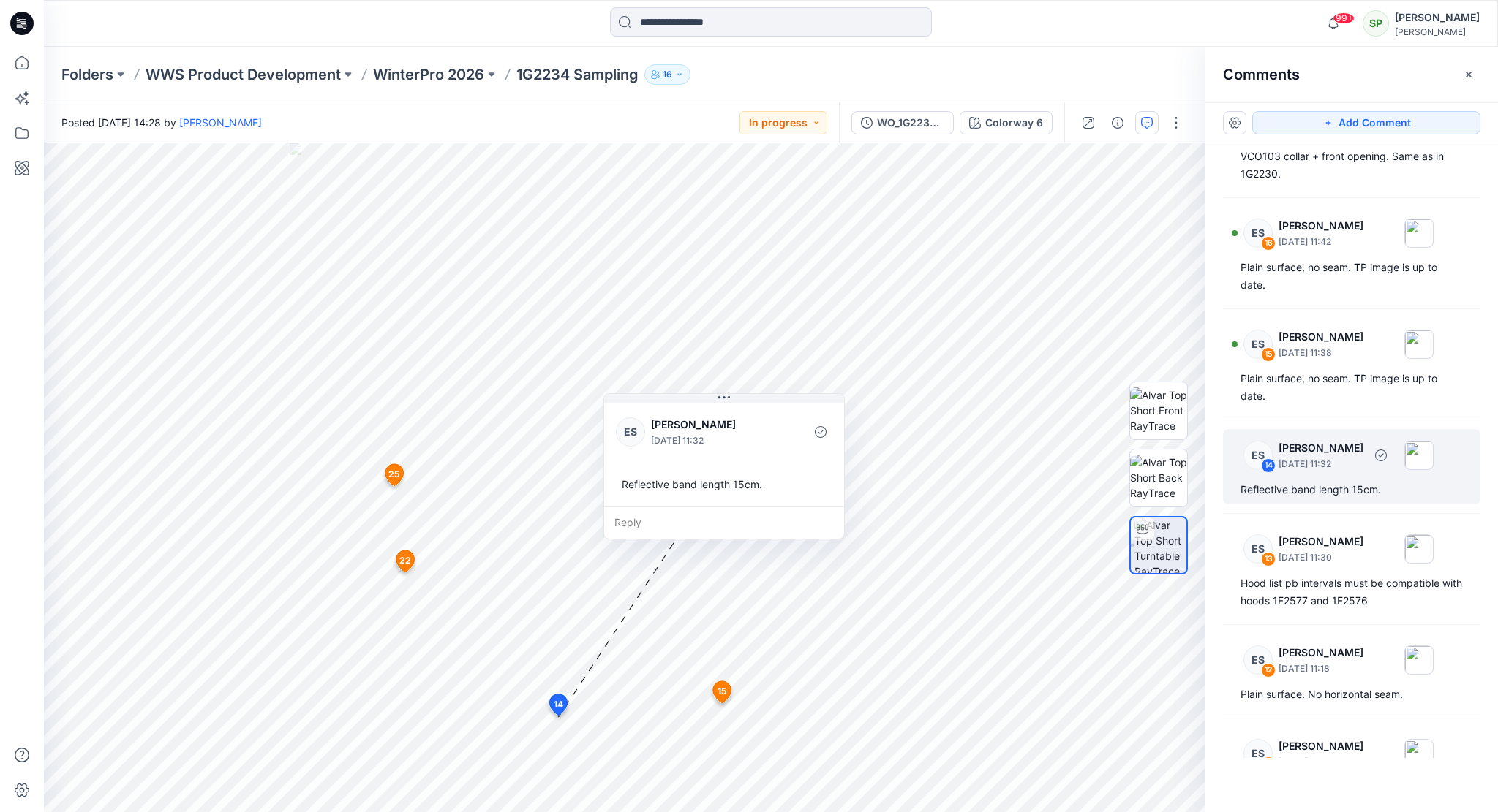
scroll to position [880, 0]
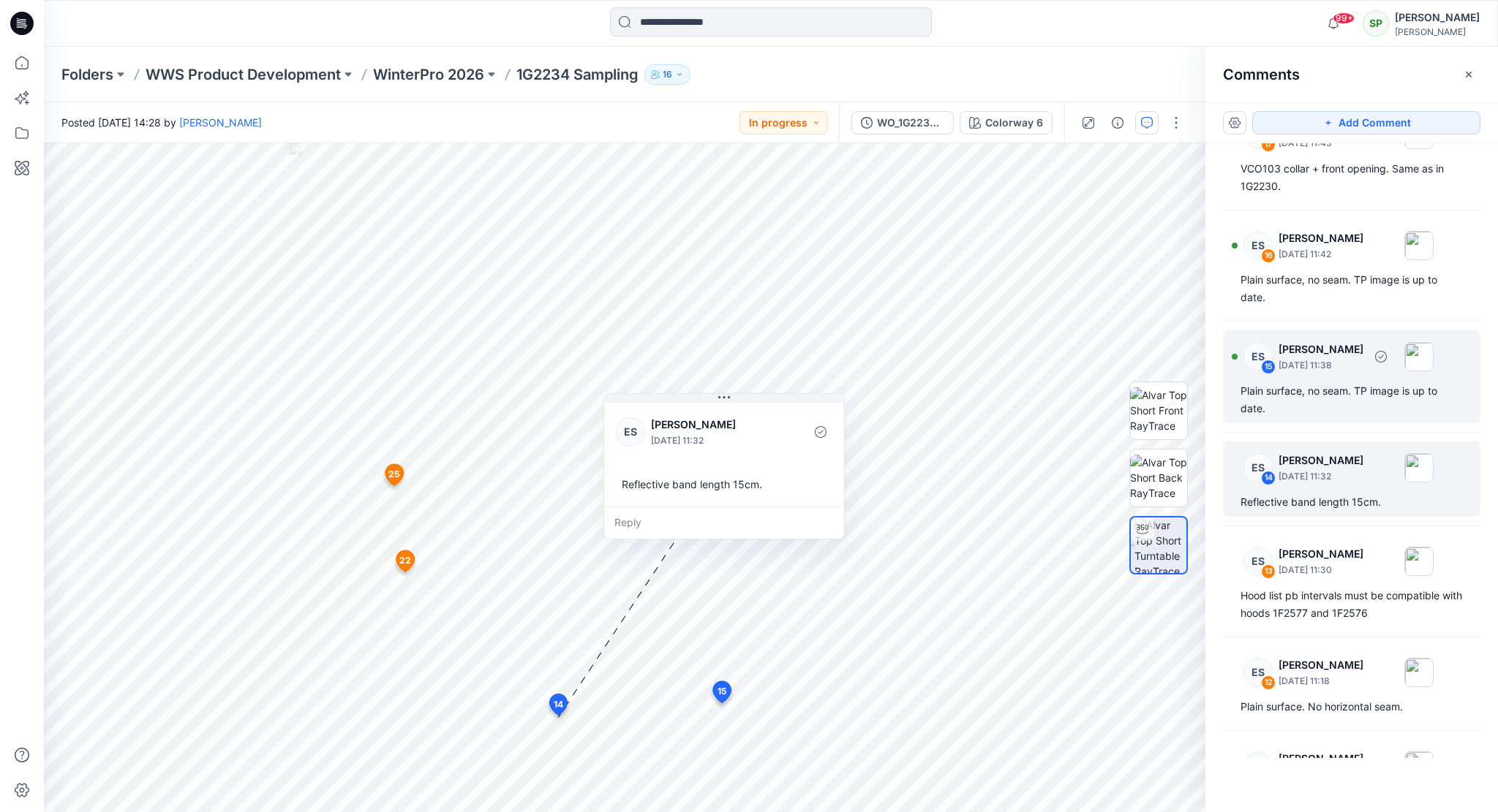
click at [1343, 362] on p "[DATE] 11:38" at bounding box center [1320, 366] width 85 height 15
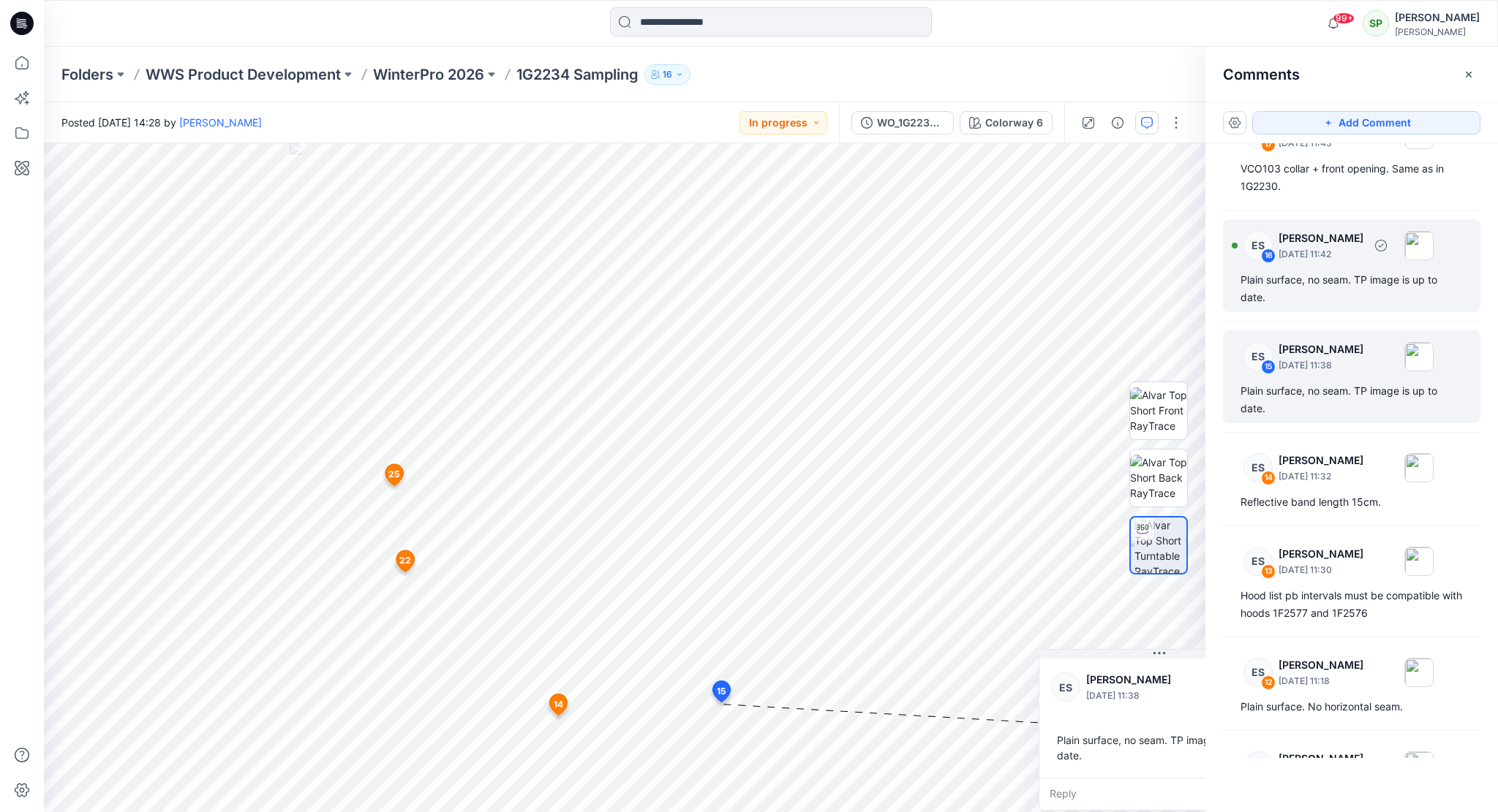
click at [1345, 260] on div "ES 16 [PERSON_NAME] [DATE] 11:42" at bounding box center [1333, 245] width 202 height 41
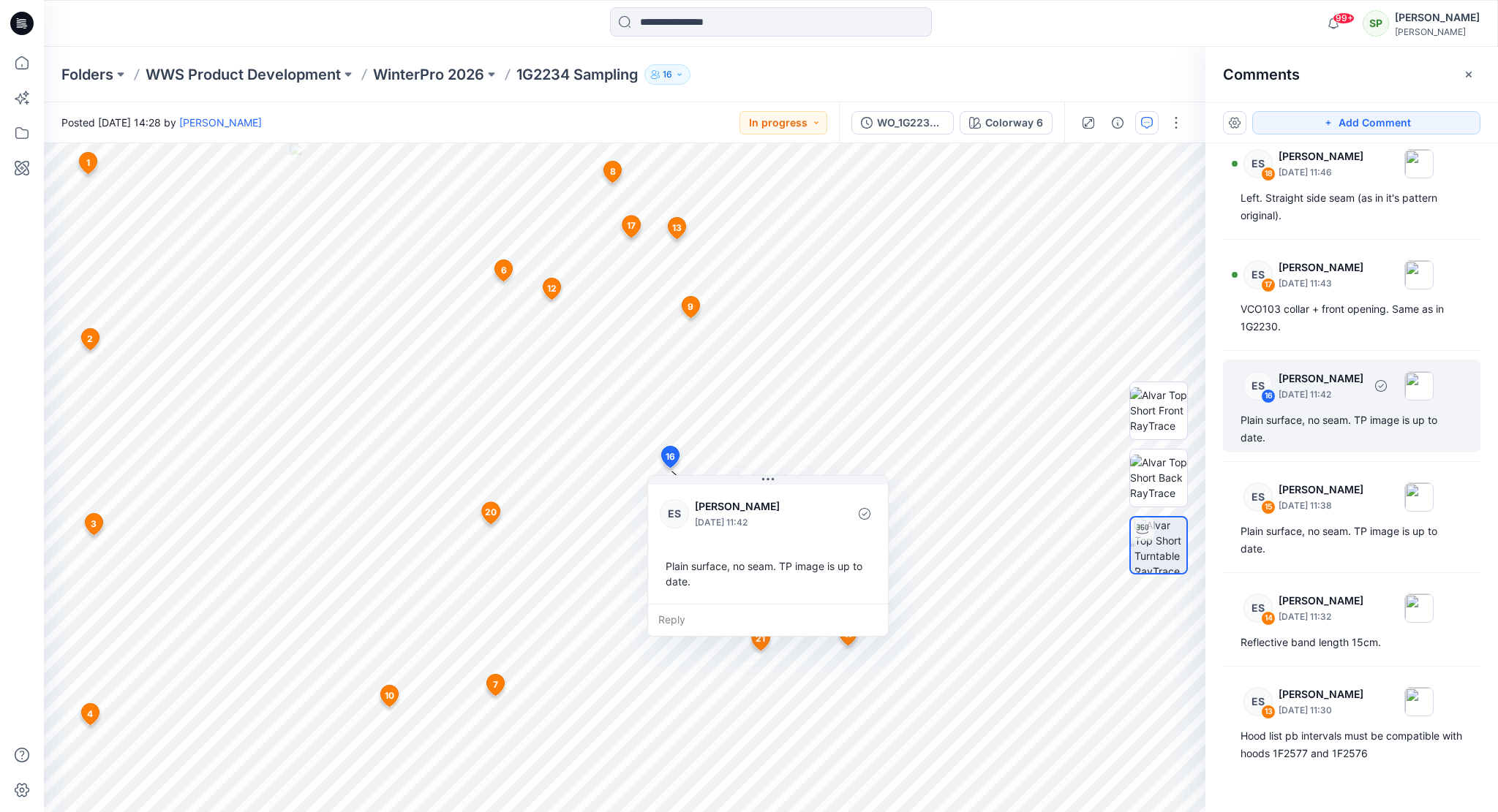
scroll to position [734, 0]
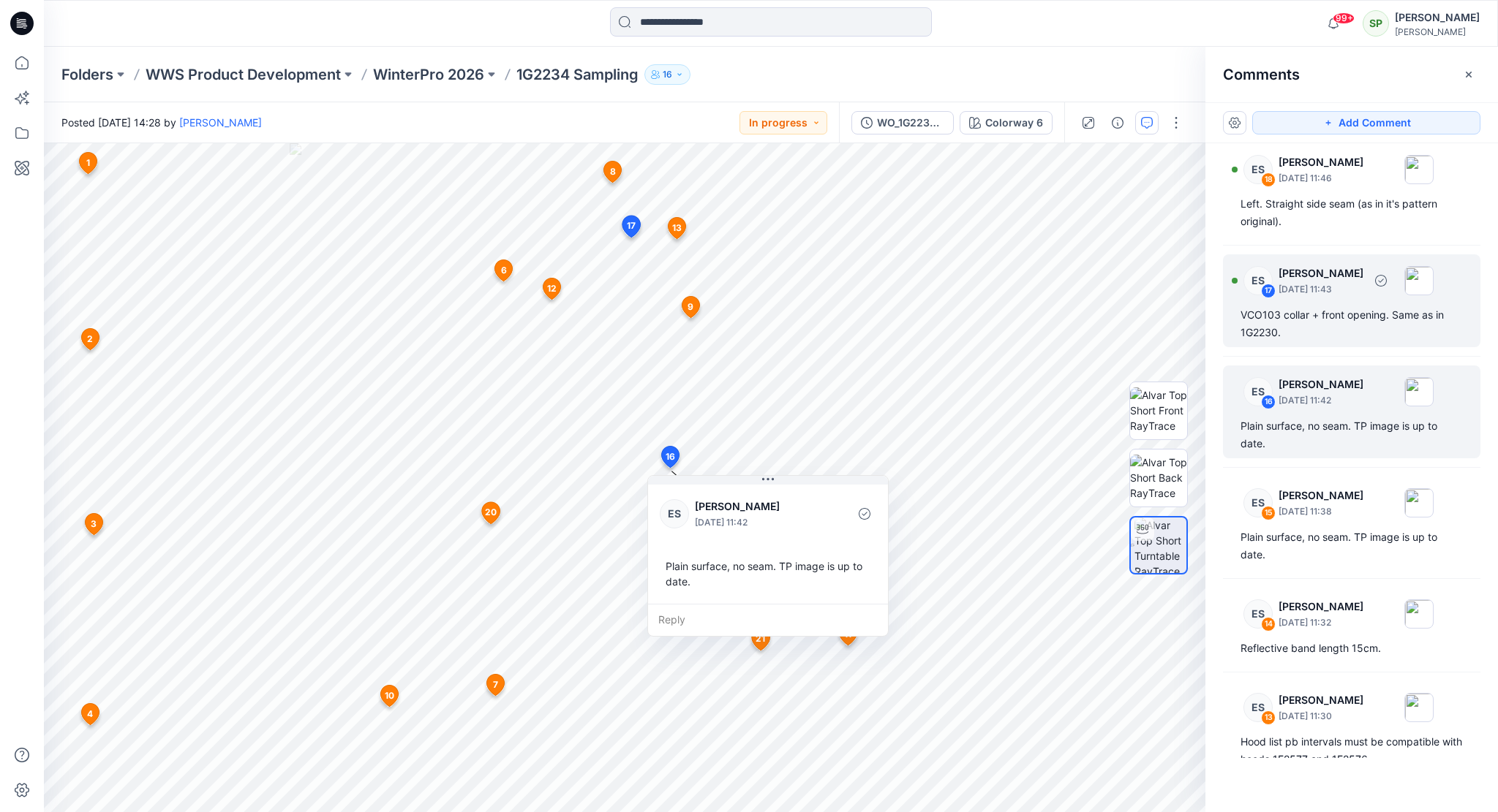
click at [1345, 276] on p "[PERSON_NAME]" at bounding box center [1320, 274] width 85 height 18
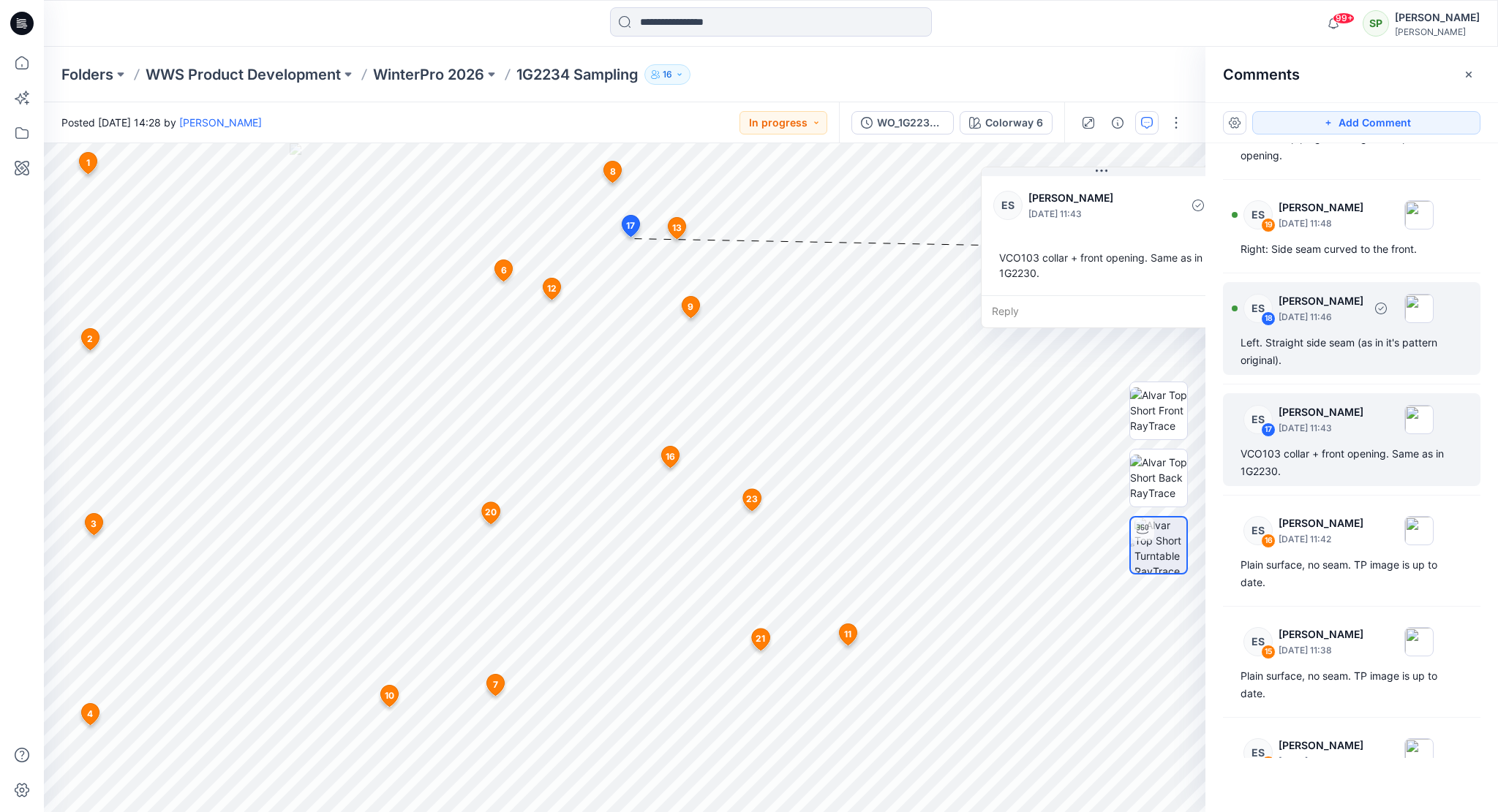
scroll to position [588, 0]
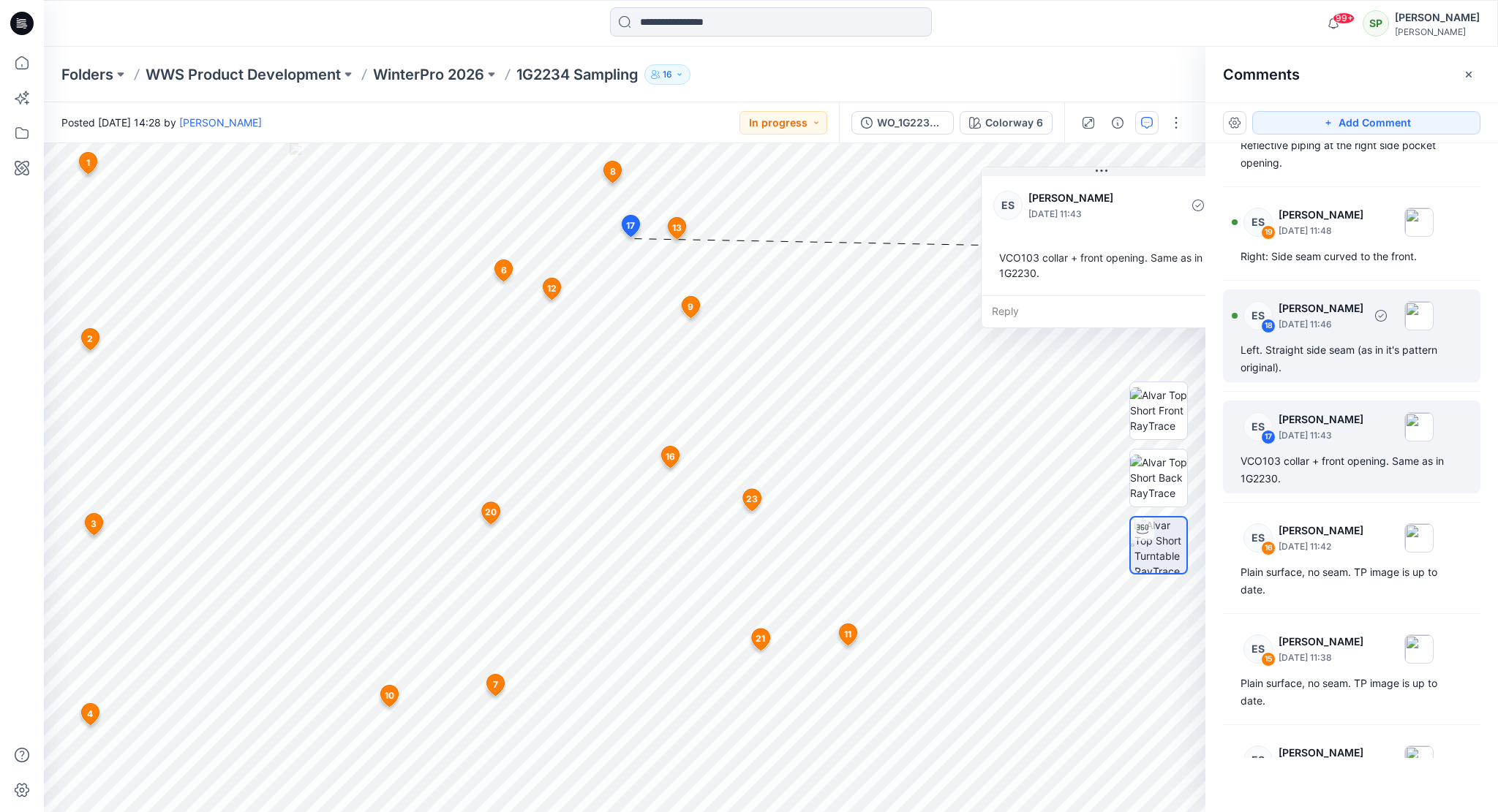
click at [1305, 307] on p "[PERSON_NAME]" at bounding box center [1320, 308] width 85 height 18
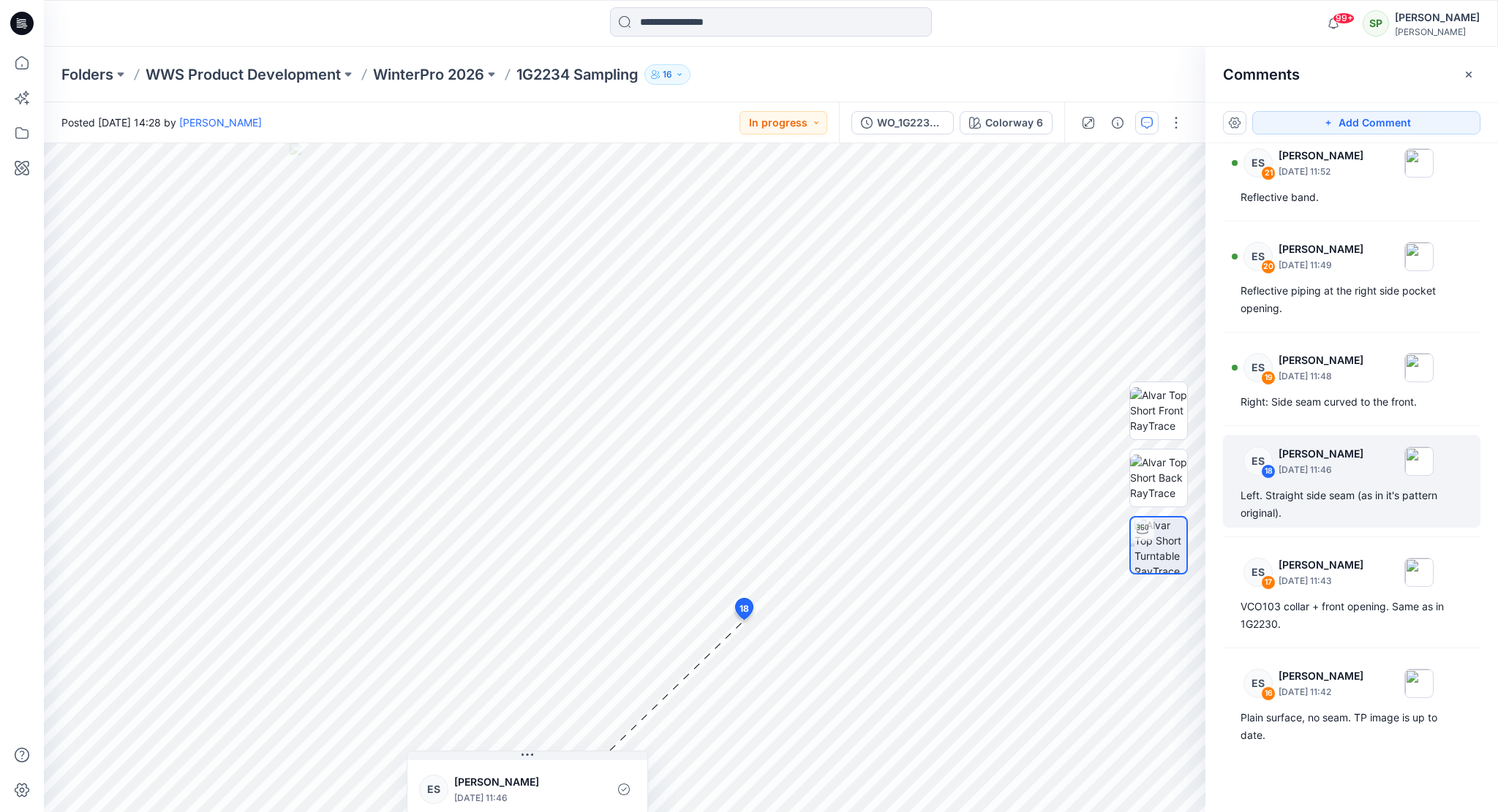
scroll to position [442, 0]
click at [1322, 365] on p "[PERSON_NAME]" at bounding box center [1320, 361] width 85 height 18
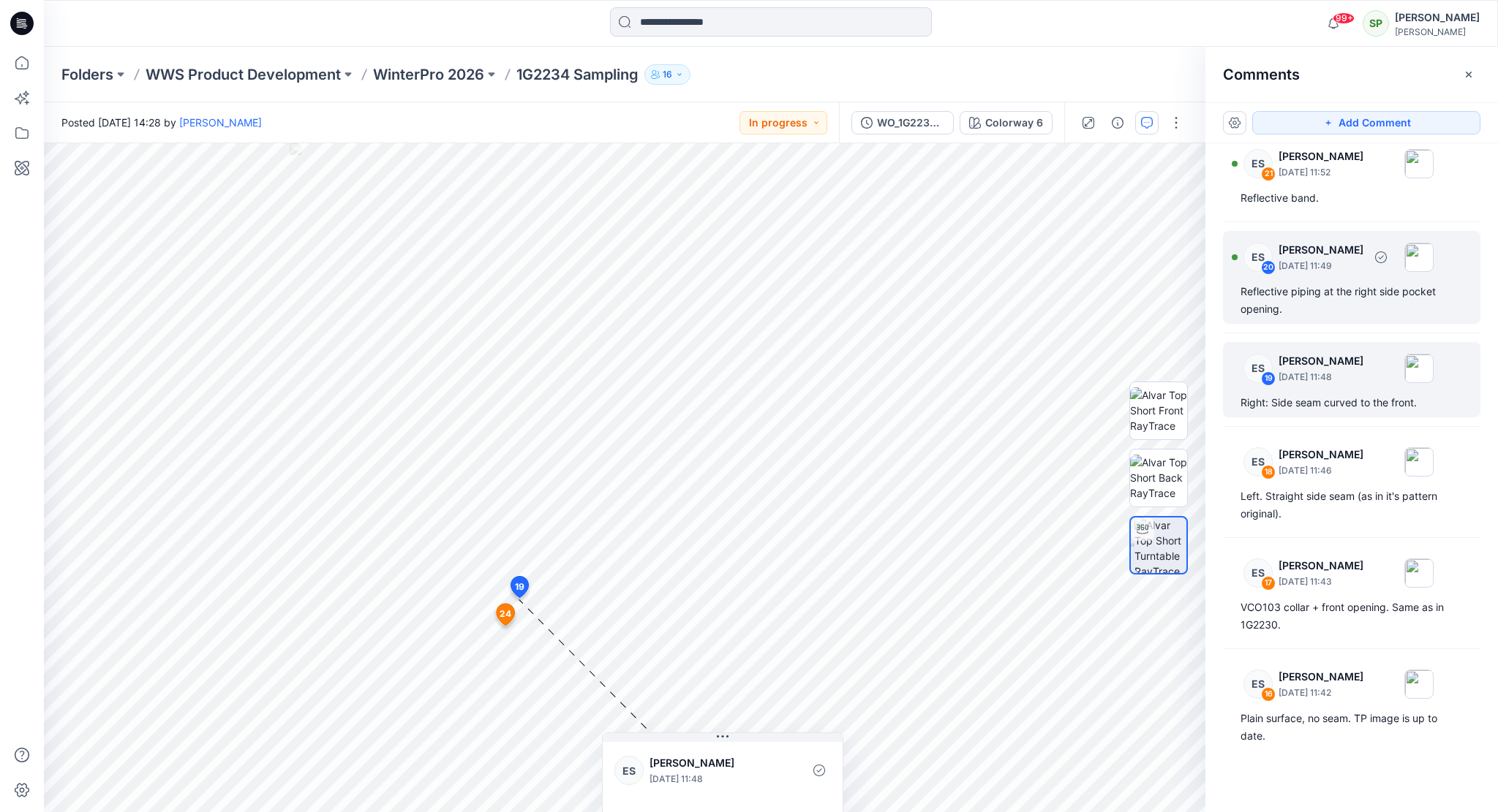
click at [1326, 283] on div "Reflective piping at the right side pocket opening." at bounding box center [1351, 301] width 222 height 35
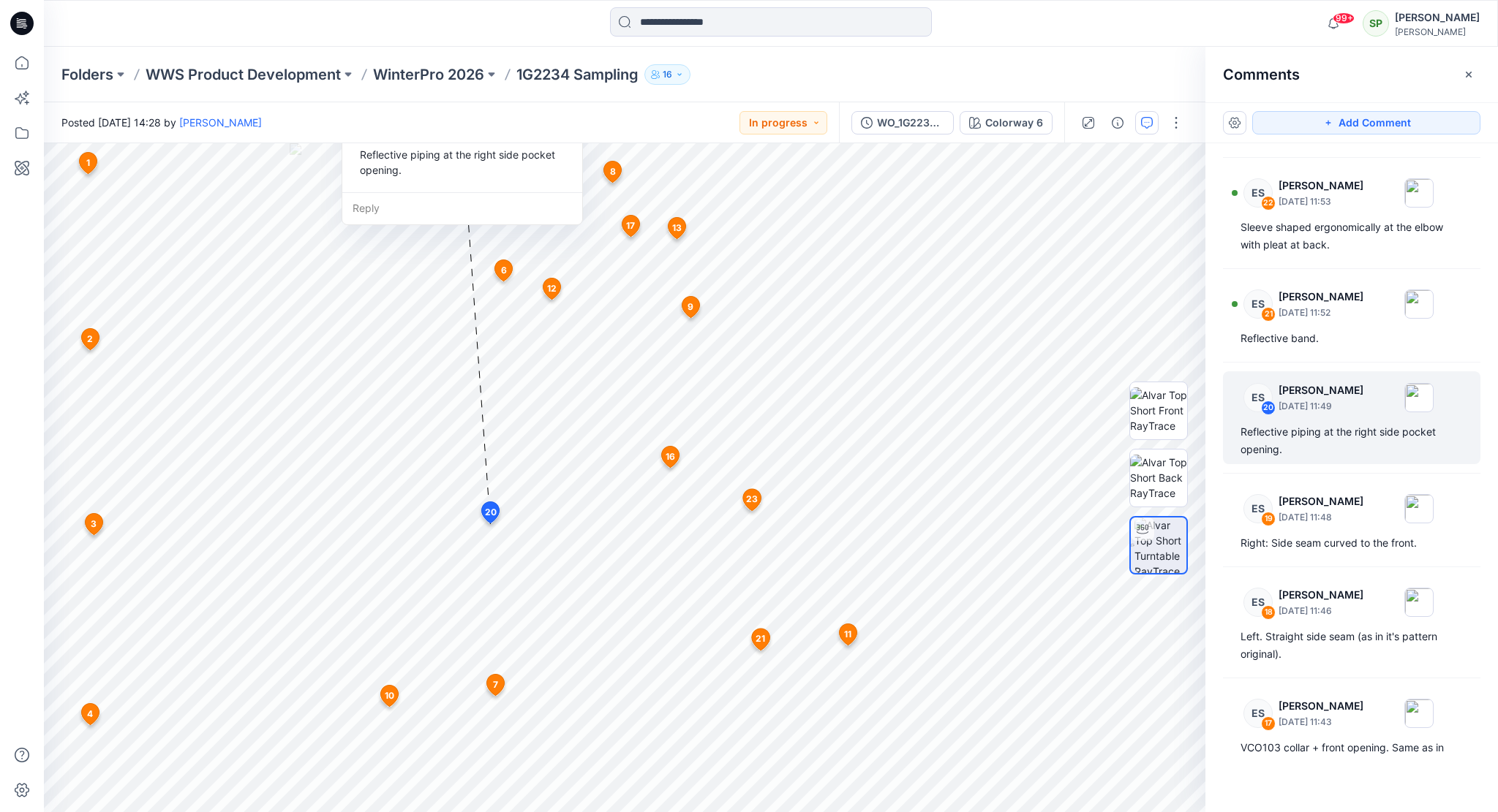
scroll to position [295, 0]
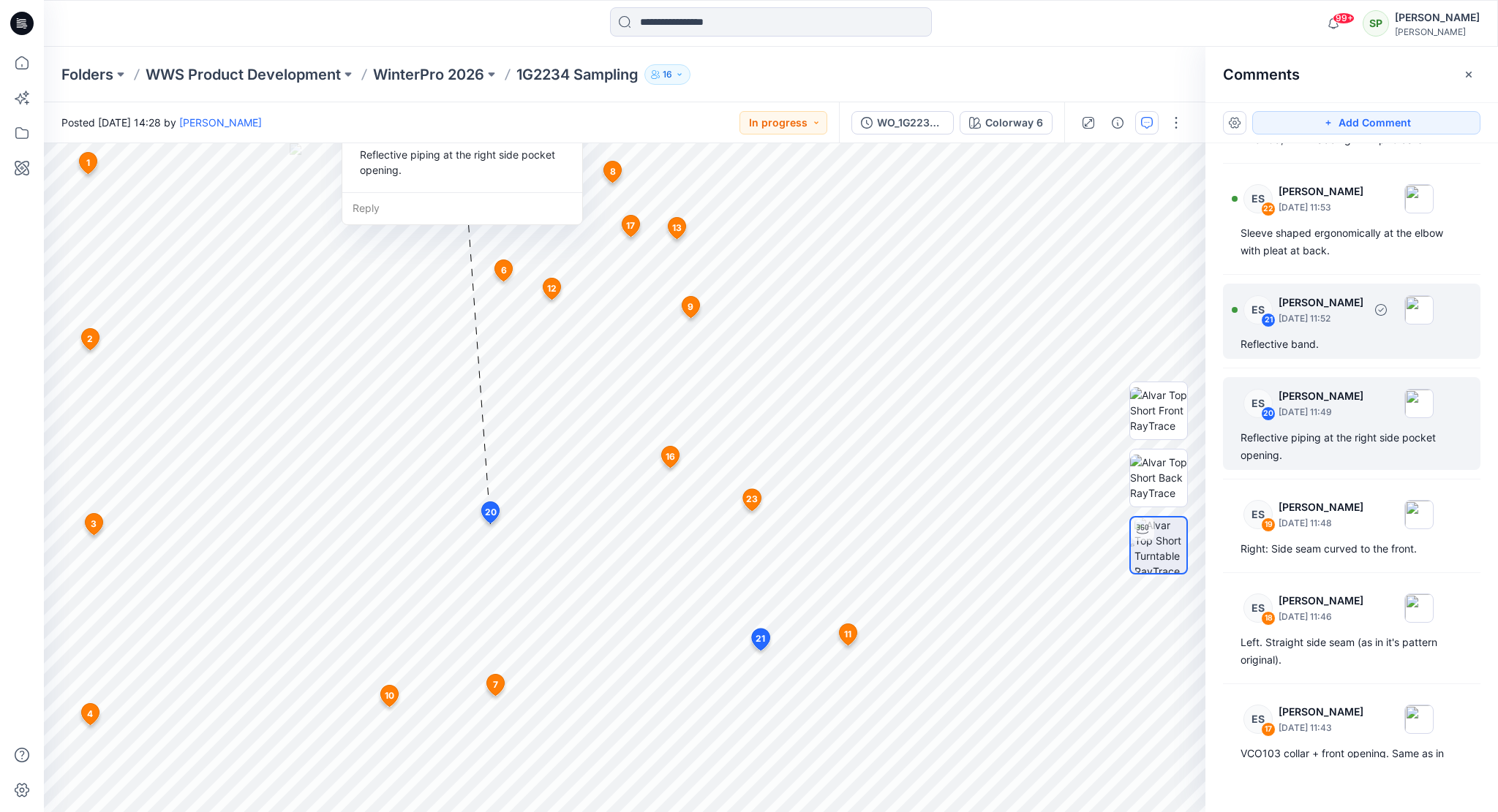
click at [1363, 317] on p "[DATE] 11:52" at bounding box center [1320, 319] width 85 height 15
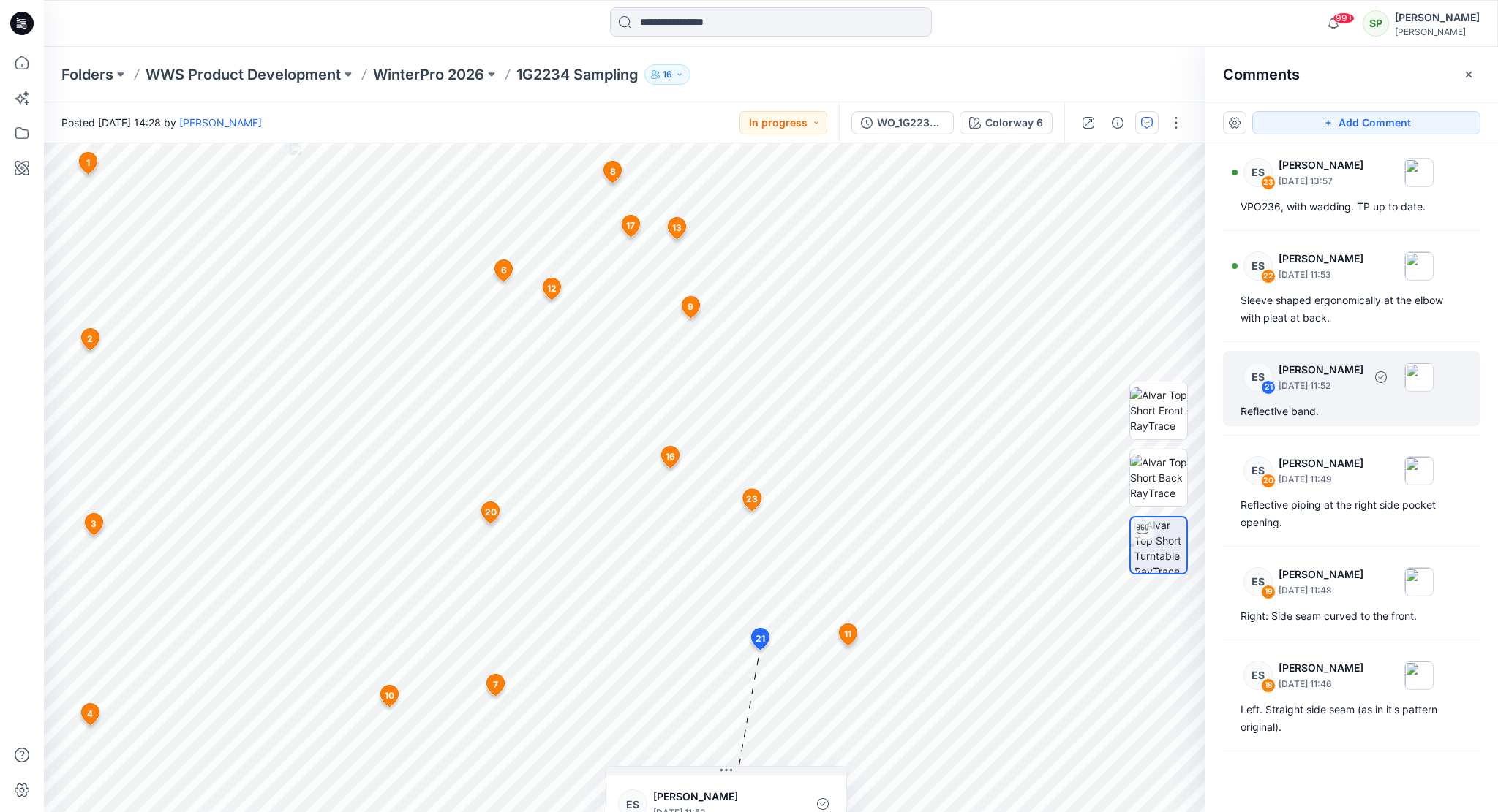
scroll to position [222, 0]
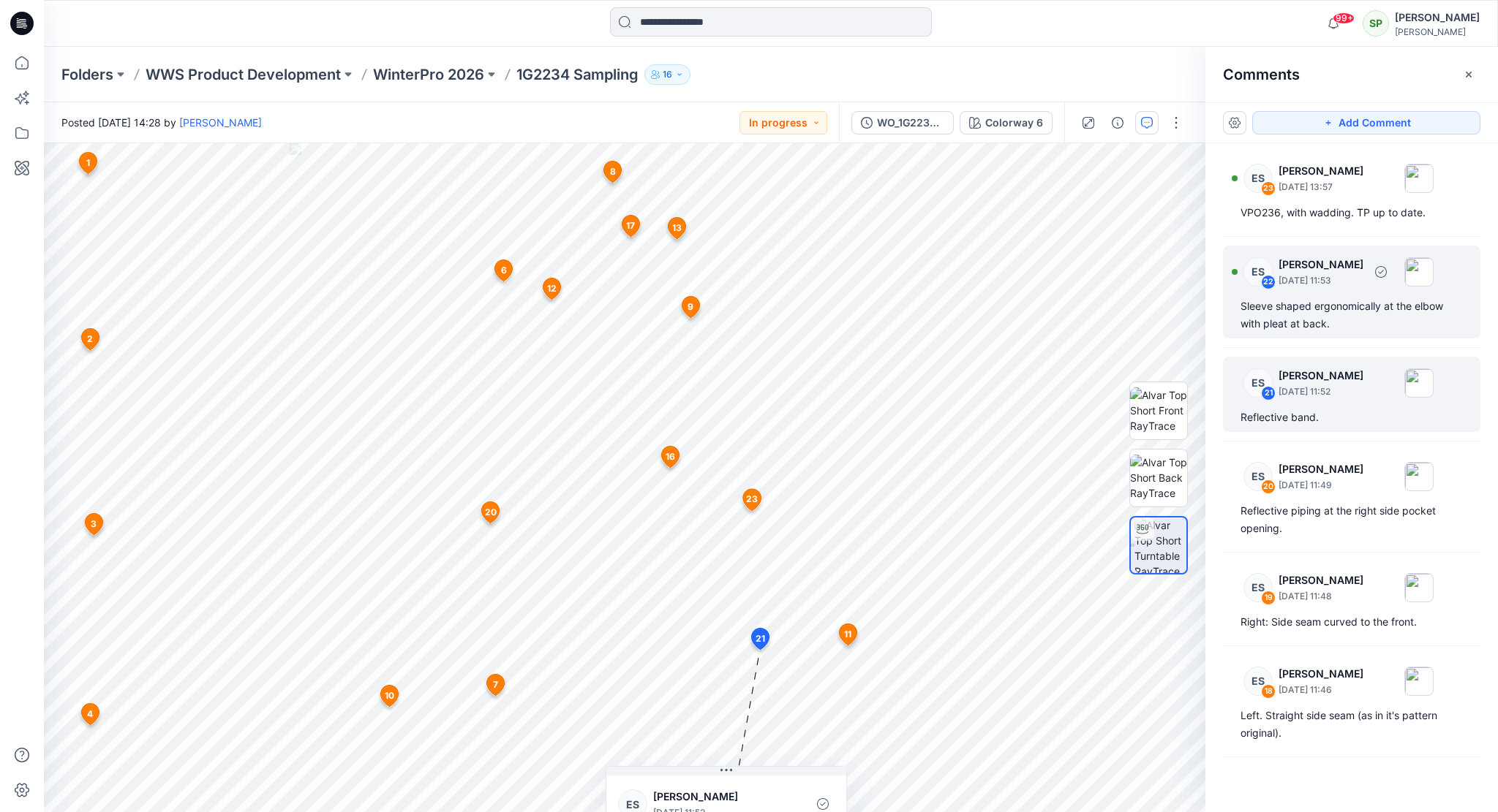
click at [1367, 301] on div "Sleeve shaped ergonomically at the elbow with pleat at back." at bounding box center [1351, 315] width 222 height 35
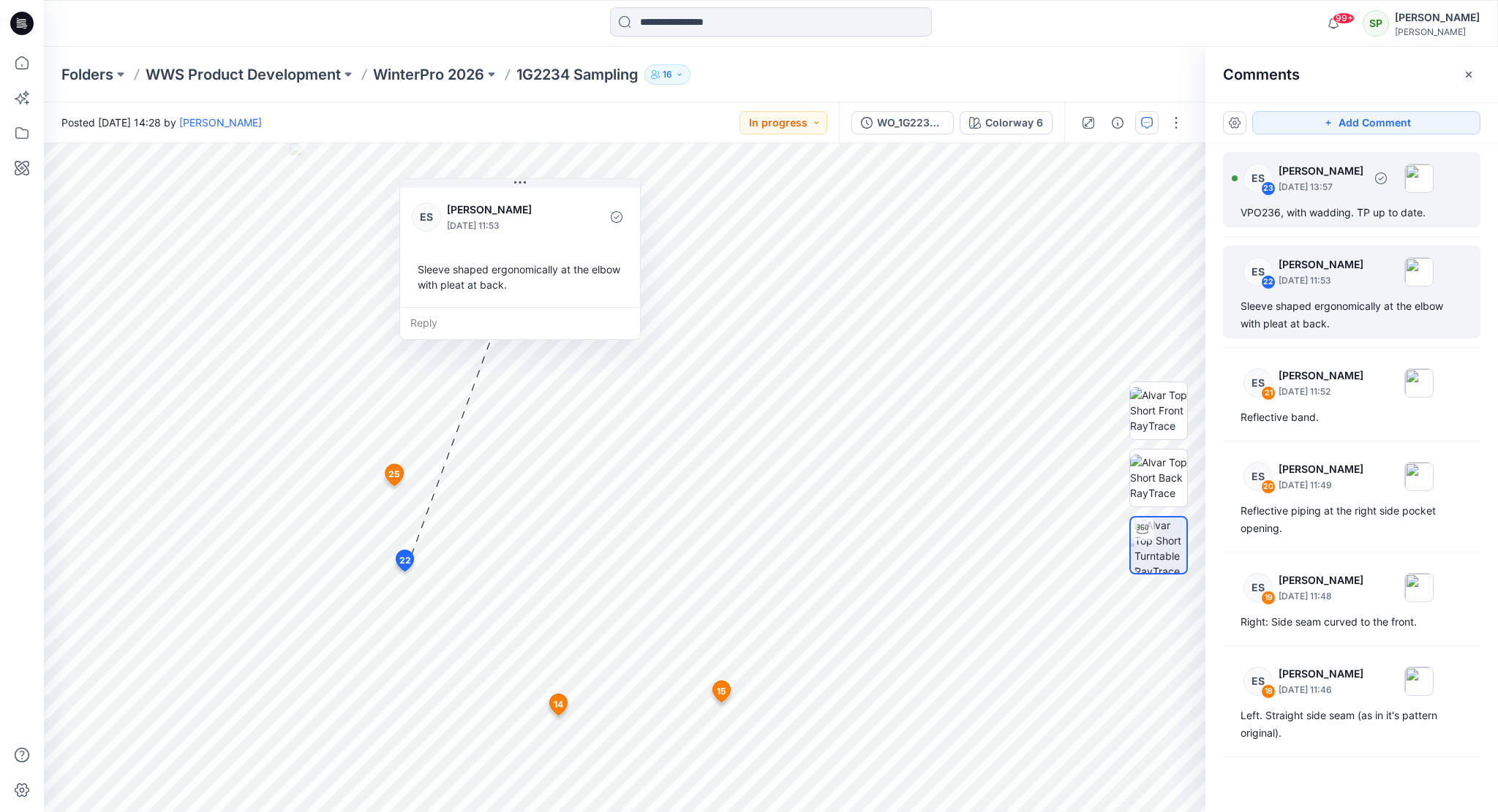
click at [1296, 201] on div "ES 23 [PERSON_NAME] [DATE] 13:57 VPO236, with wadding. TP up to date." at bounding box center [1351, 190] width 258 height 75
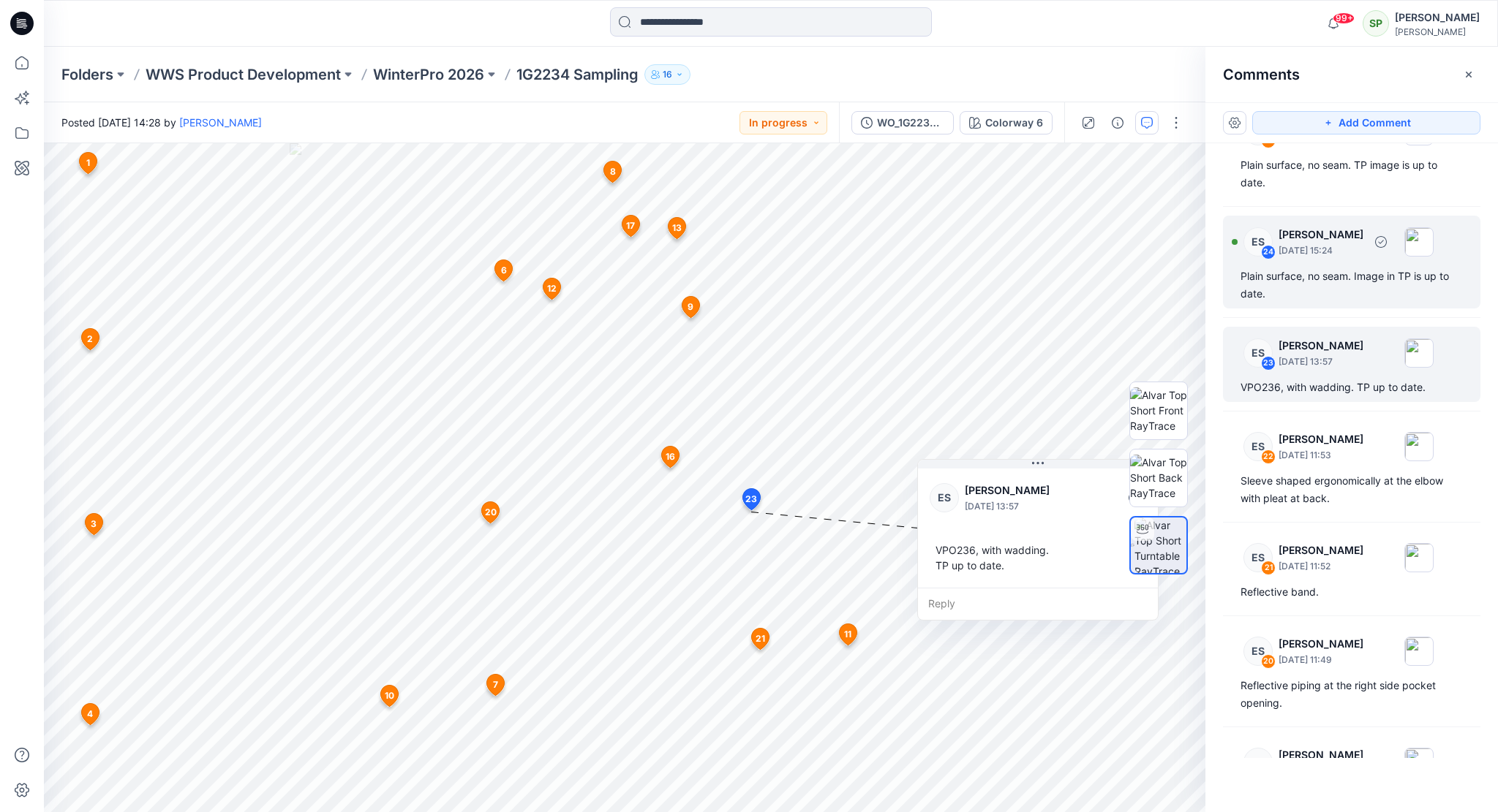
scroll to position [3, 0]
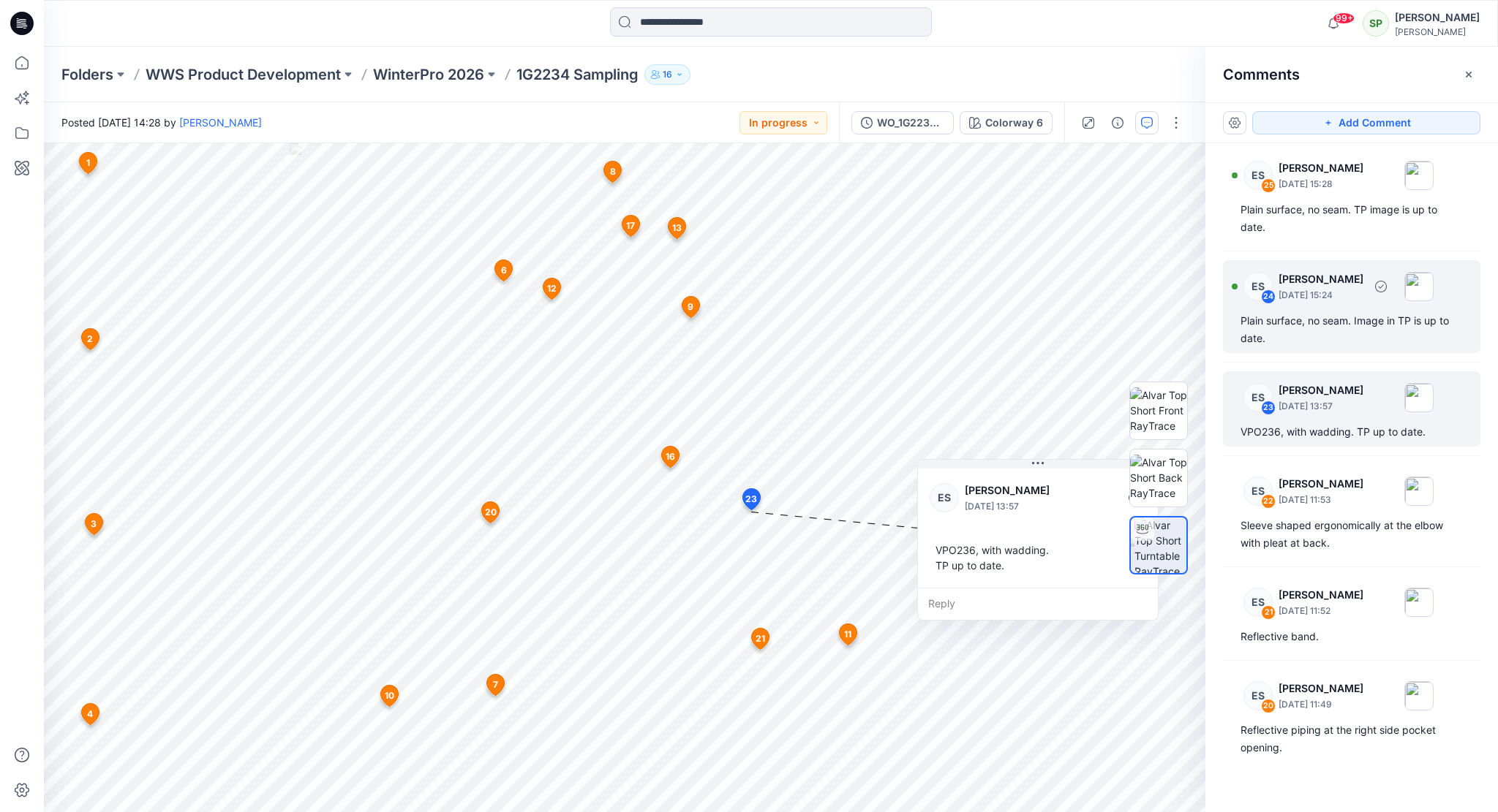
click at [1337, 313] on div "Plain surface, no seam. Image in TP is up to date." at bounding box center [1351, 330] width 222 height 35
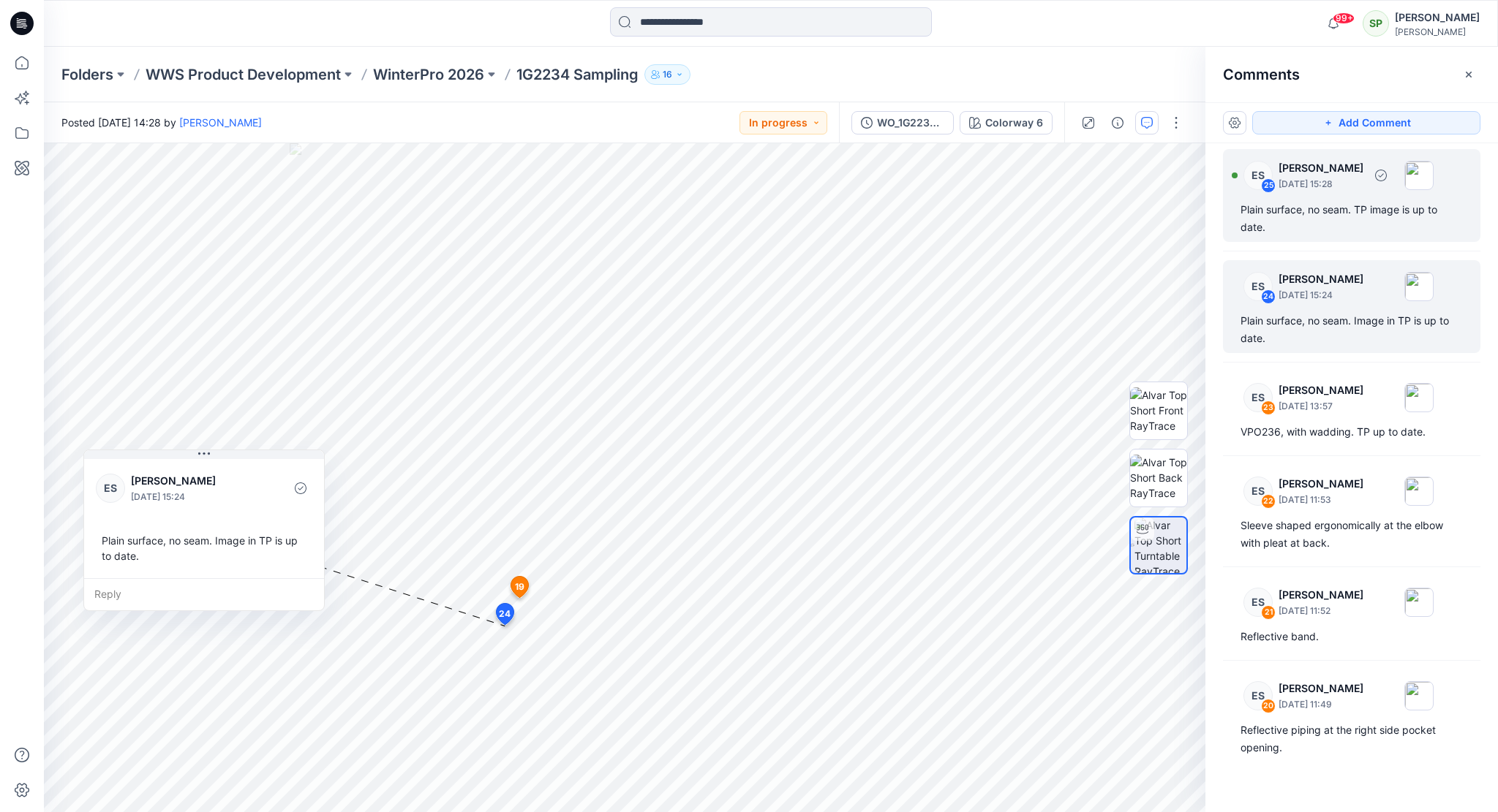
click at [1346, 212] on div "Plain surface, no seam. TP image is up to date." at bounding box center [1351, 219] width 222 height 35
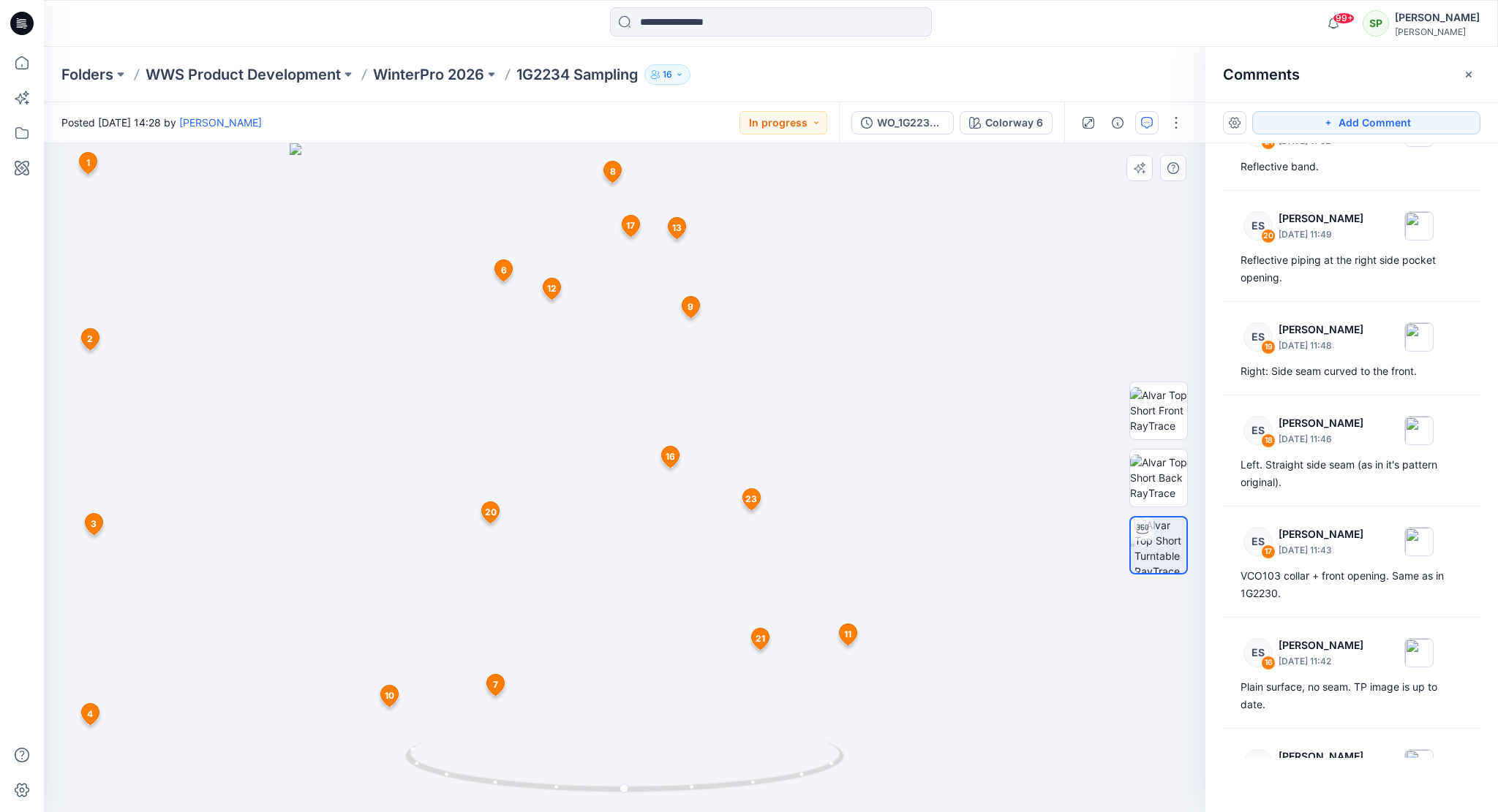
scroll to position [512, 0]
